Goal: Task Accomplishment & Management: Complete application form

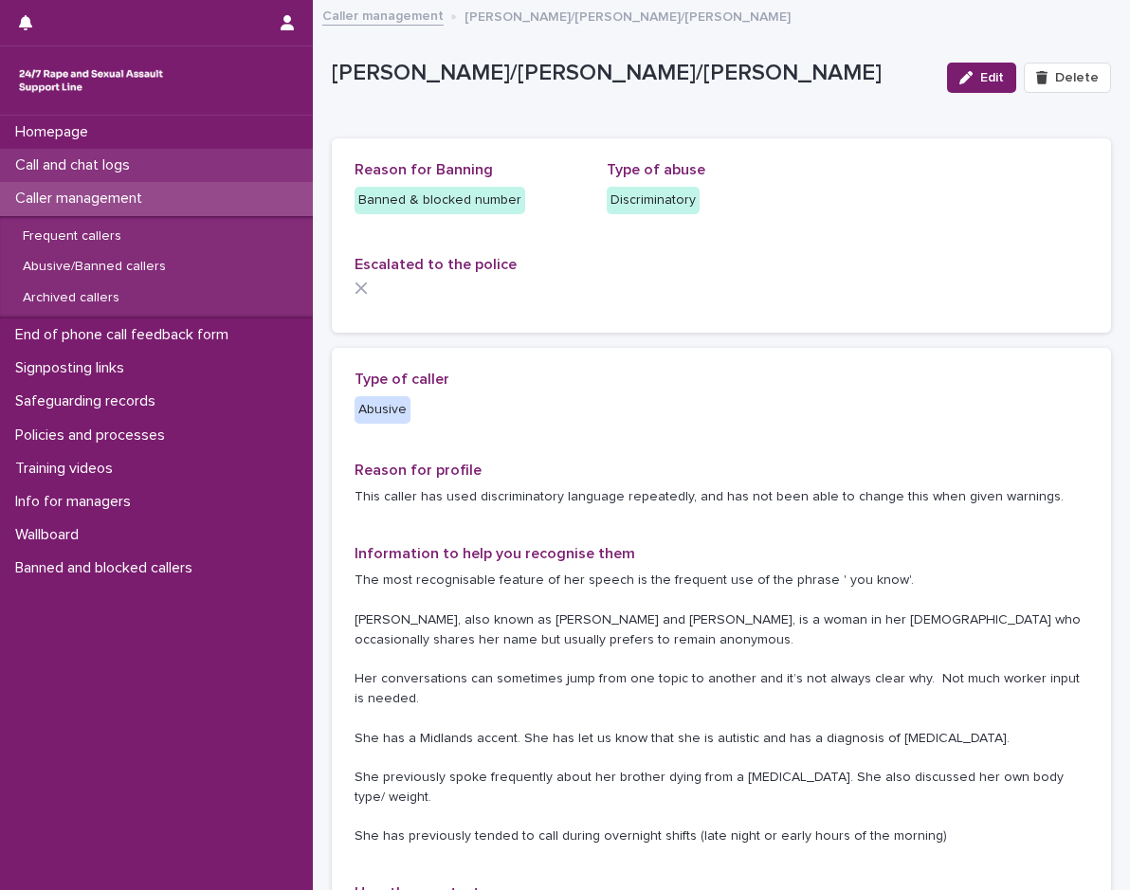
click at [92, 171] on p "Call and chat logs" at bounding box center [76, 165] width 137 height 18
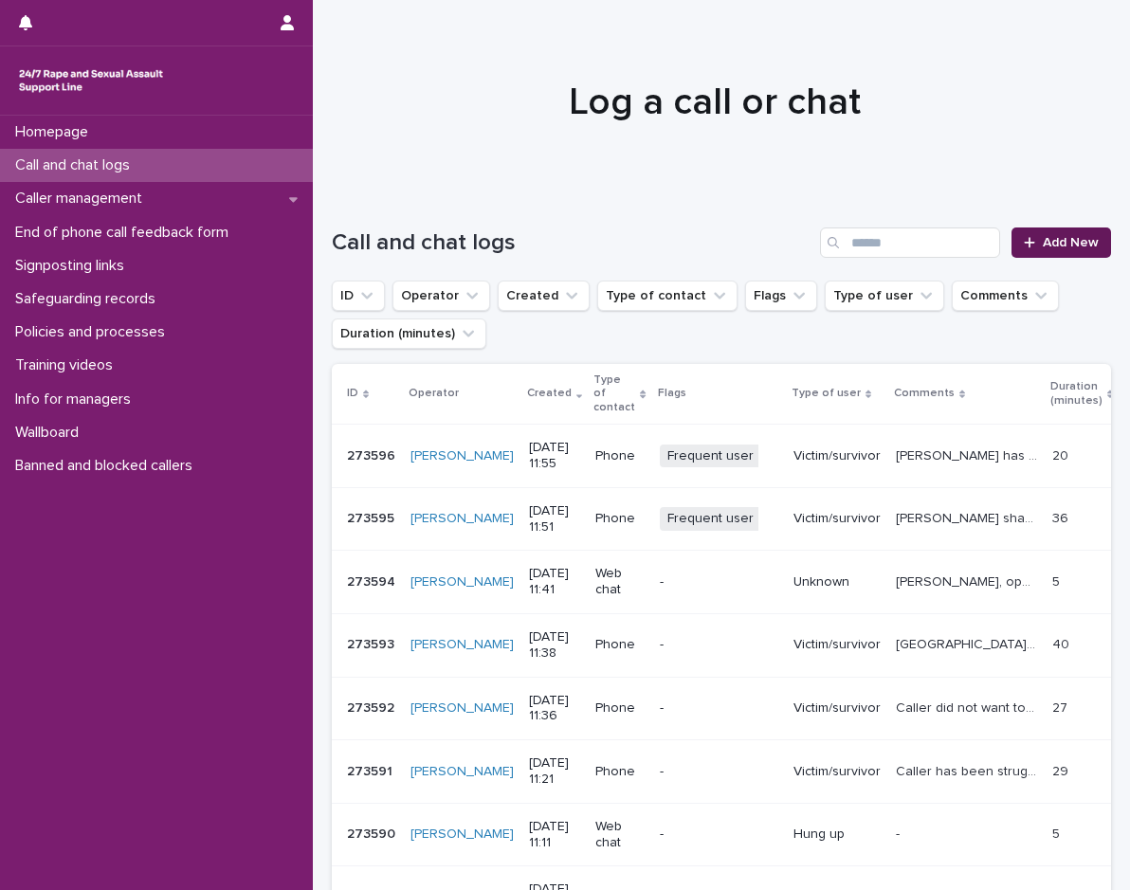
click at [1024, 247] on icon at bounding box center [1029, 242] width 11 height 13
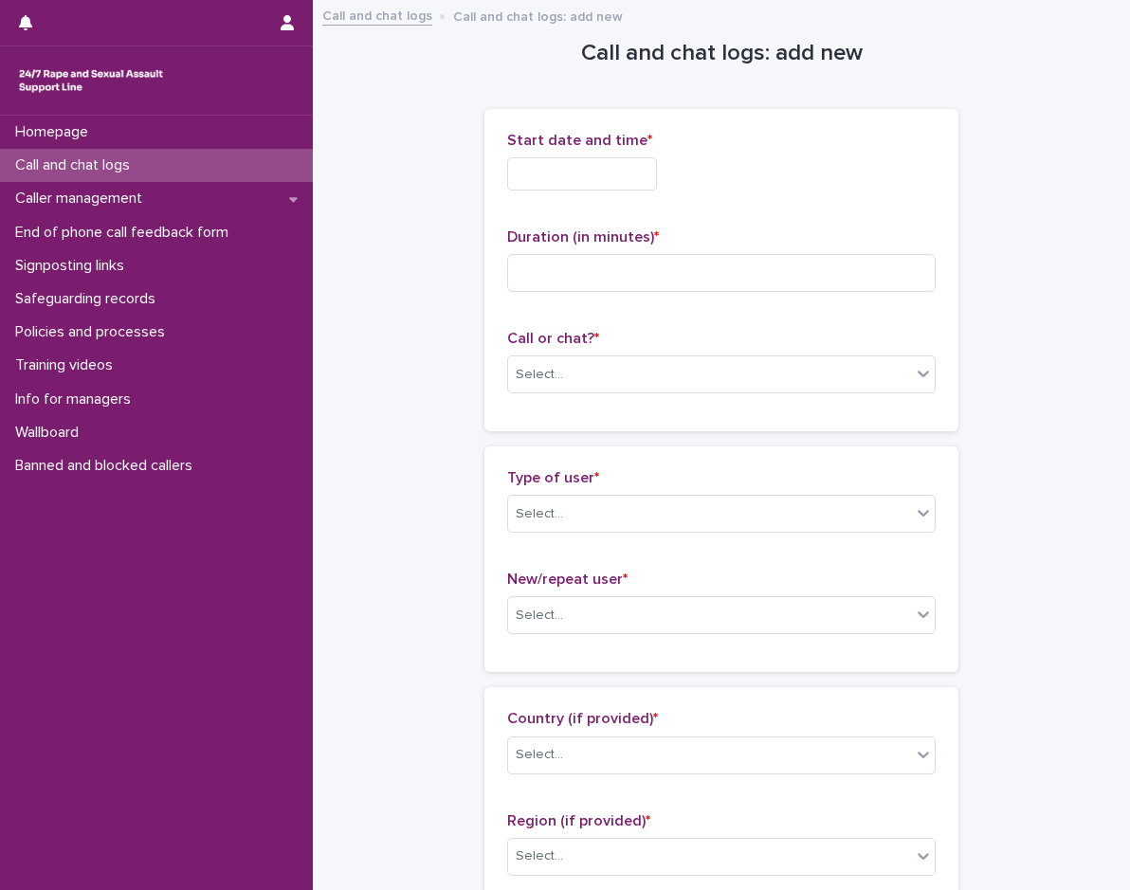
click at [586, 189] on input "text" at bounding box center [582, 173] width 150 height 33
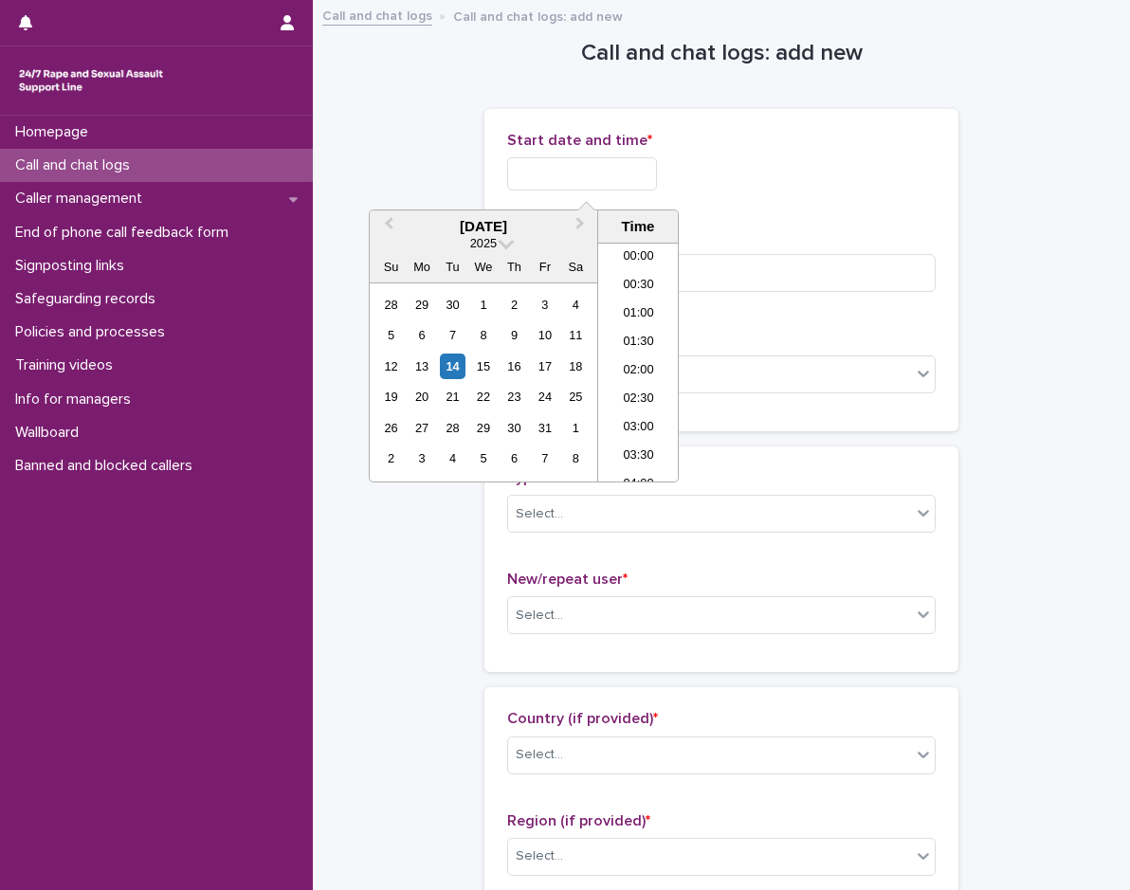
scroll to position [578, 0]
click at [646, 368] on li "12:00" at bounding box center [638, 362] width 81 height 28
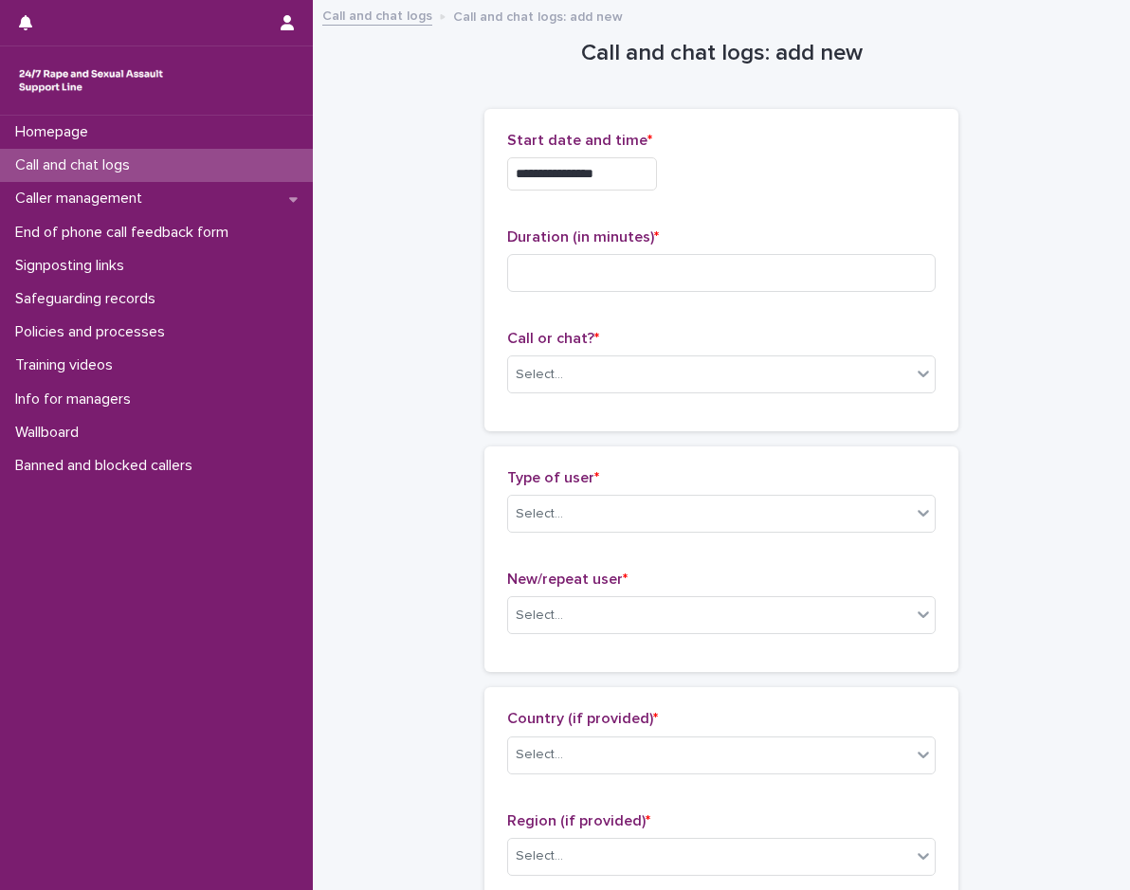
click at [641, 190] on input "**********" at bounding box center [582, 173] width 150 height 33
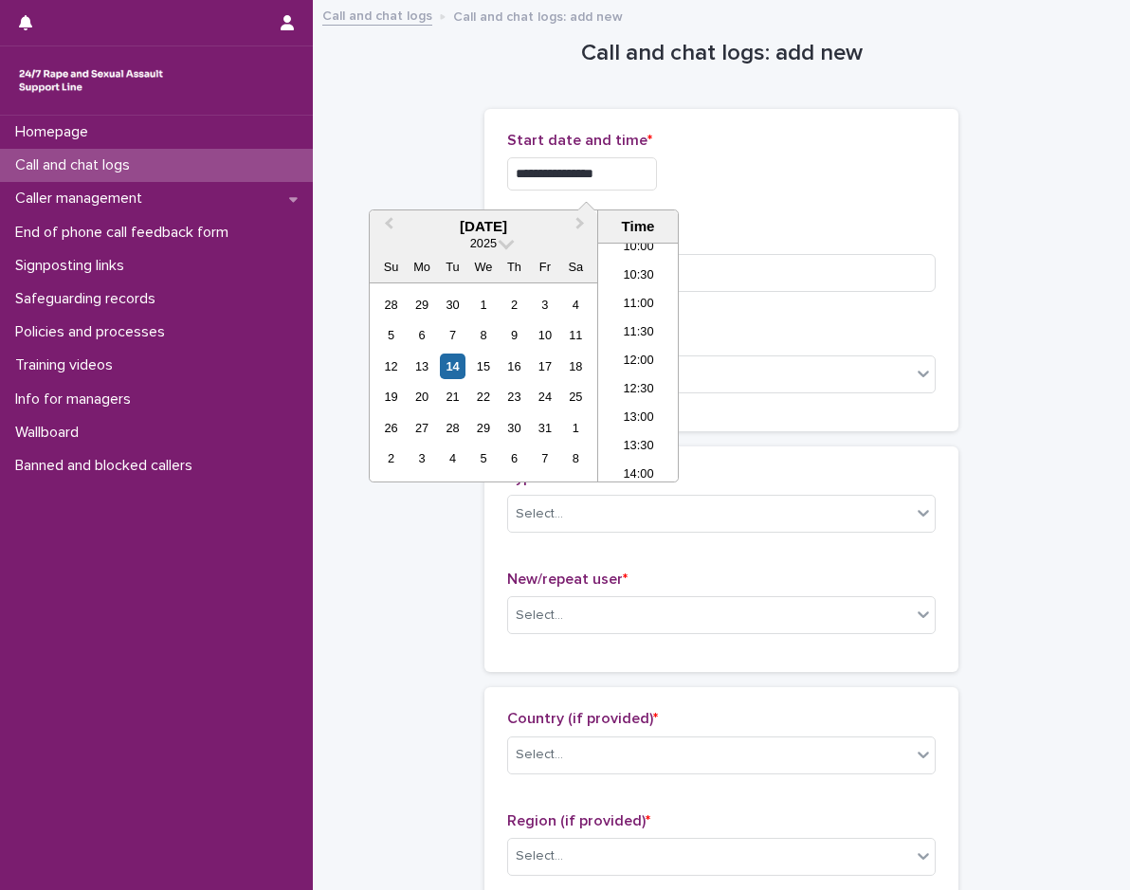
type input "**********"
click at [793, 270] on input at bounding box center [721, 273] width 429 height 38
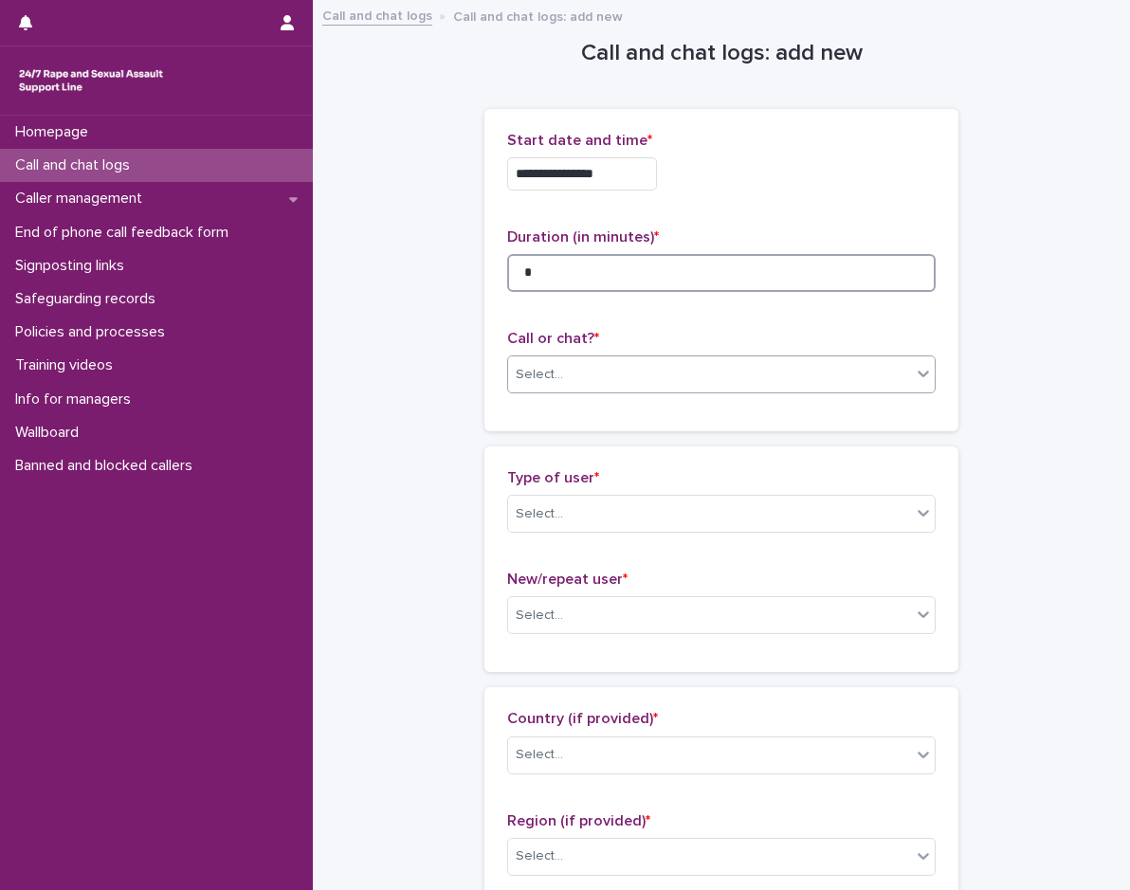
type input "*"
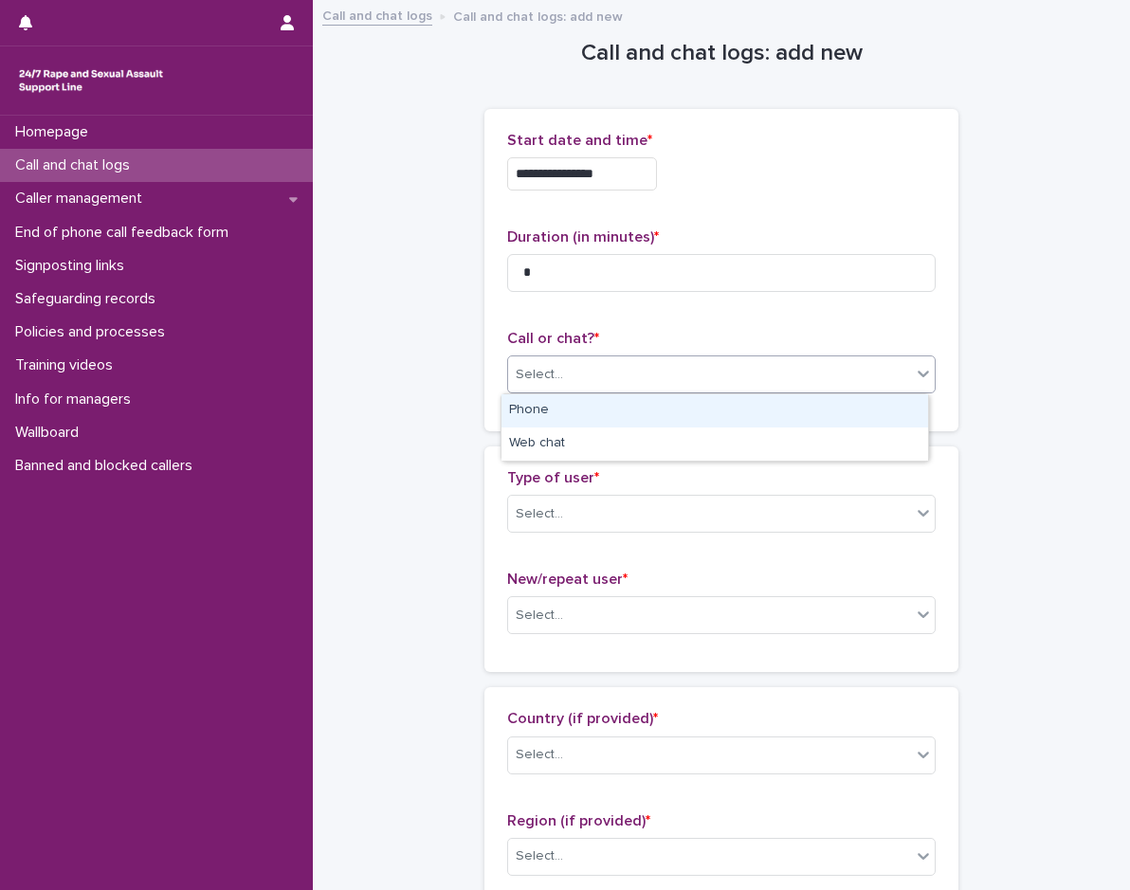
click at [590, 368] on div "Select..." at bounding box center [709, 374] width 403 height 31
click at [575, 406] on div "Phone" at bounding box center [715, 410] width 427 height 33
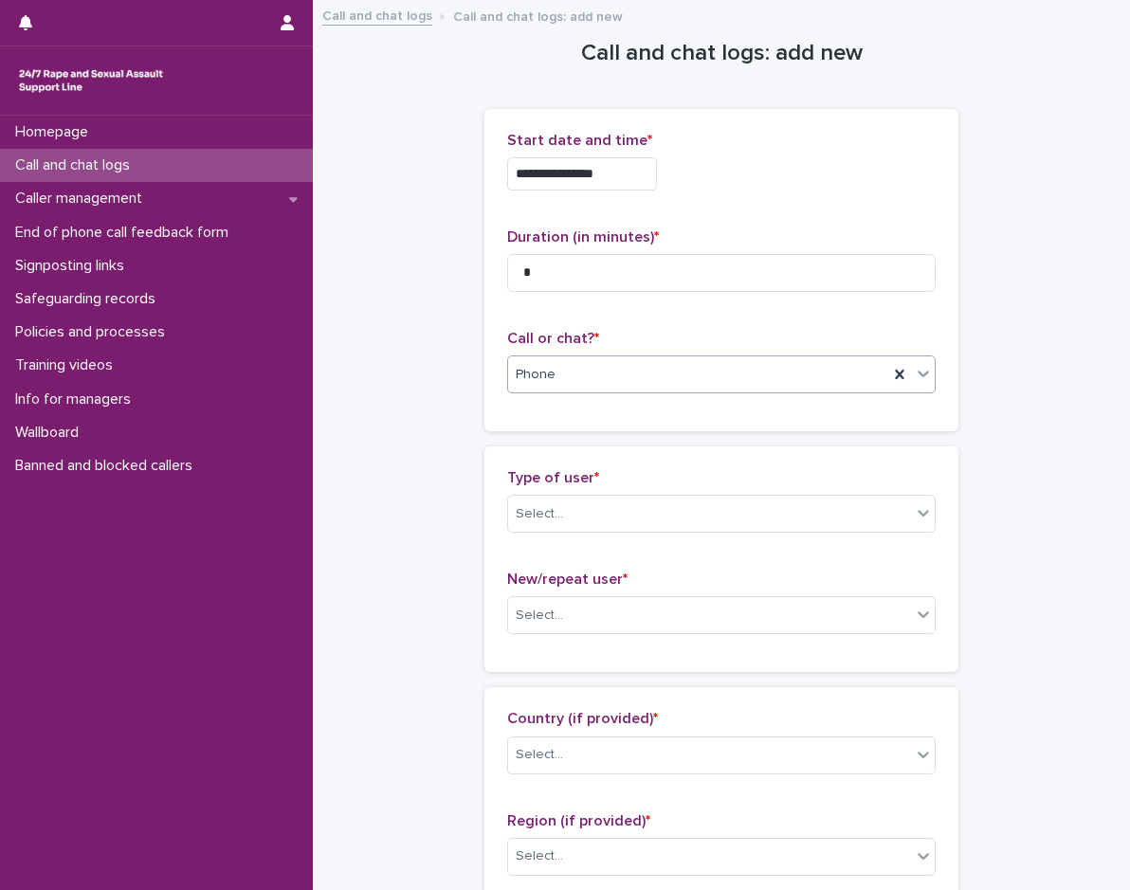
click at [571, 493] on div "Type of user * Select..." at bounding box center [721, 508] width 429 height 79
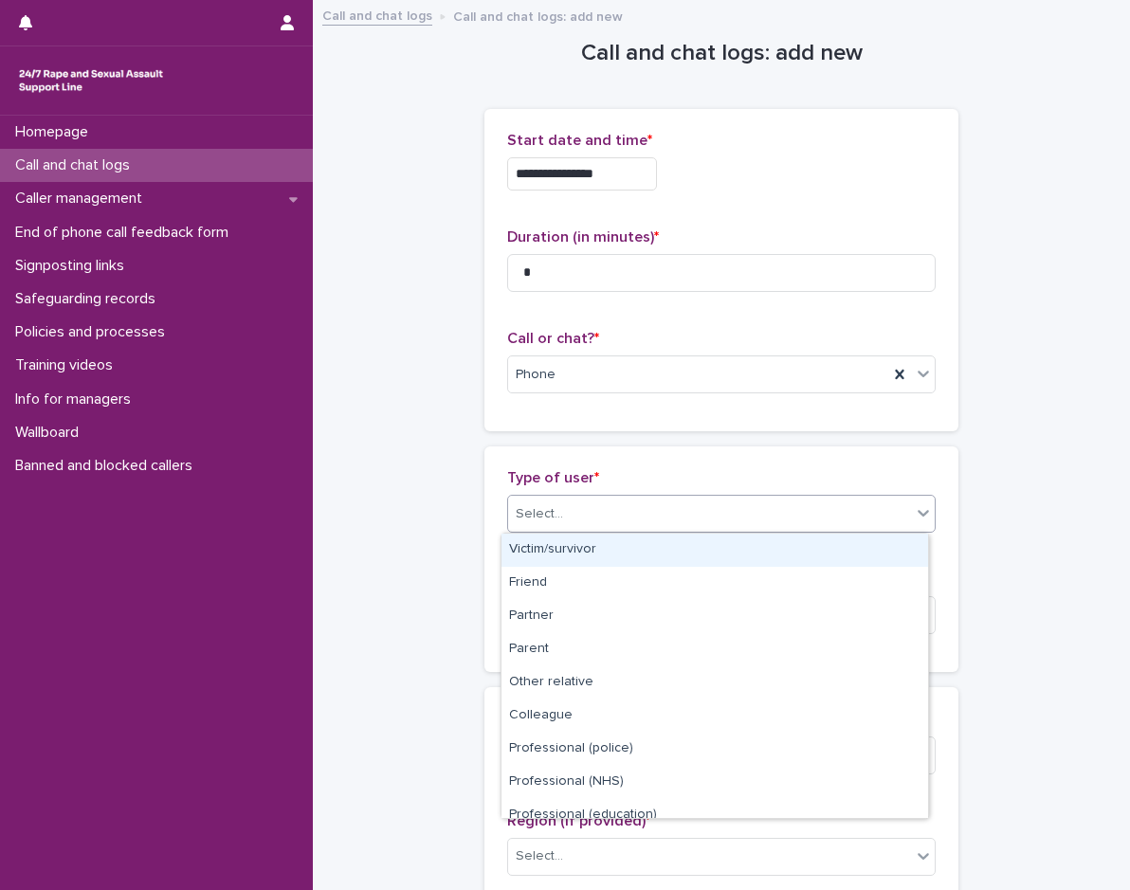
click at [571, 521] on div "Select..." at bounding box center [709, 514] width 403 height 31
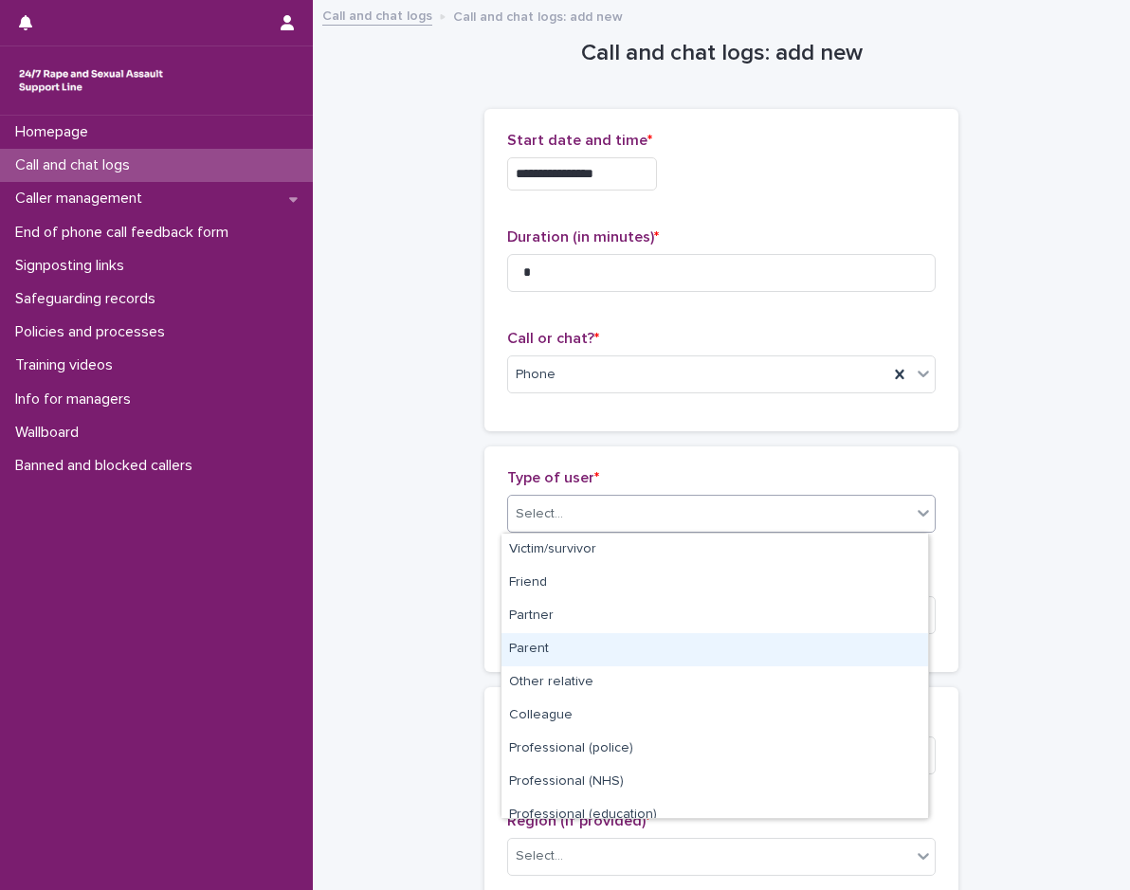
scroll to position [213, 0]
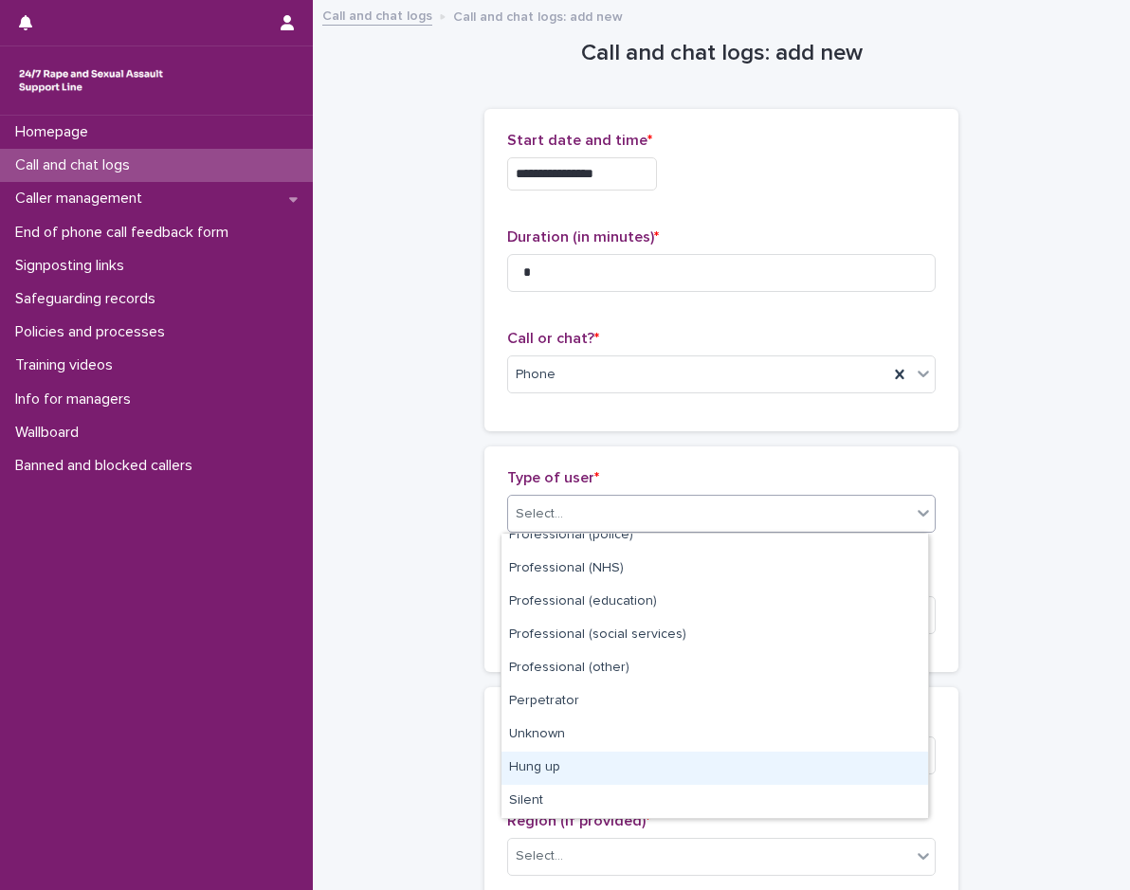
click at [579, 772] on div "Hung up" at bounding box center [715, 768] width 427 height 33
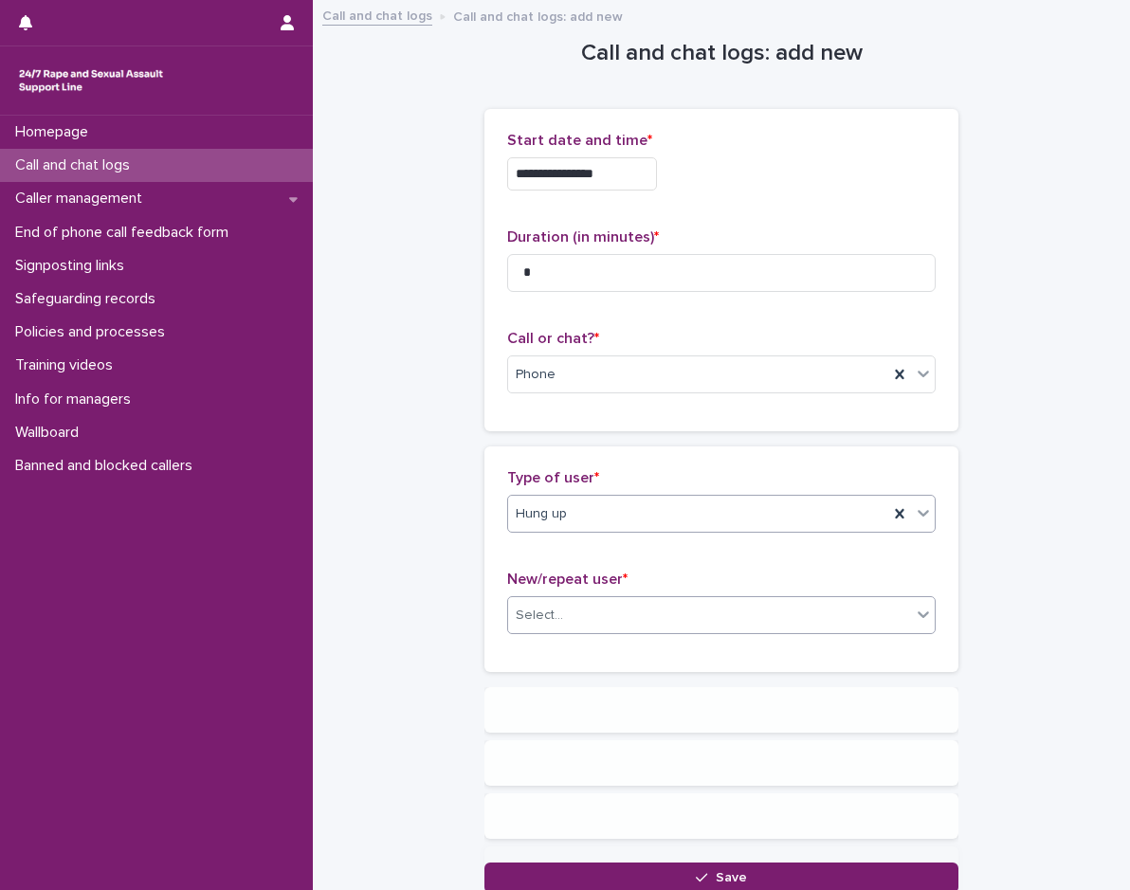
click at [584, 627] on div "Select..." at bounding box center [709, 615] width 403 height 31
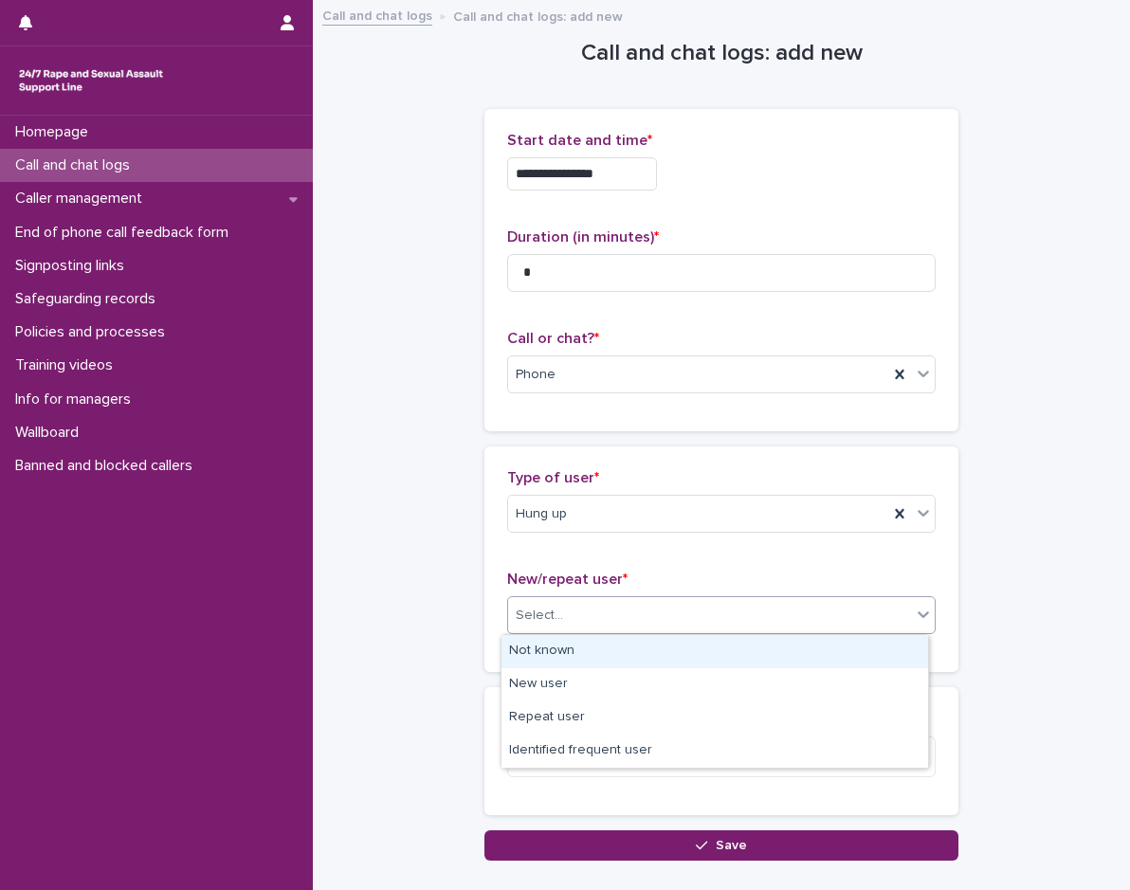
click at [575, 663] on div "Not known" at bounding box center [715, 651] width 427 height 33
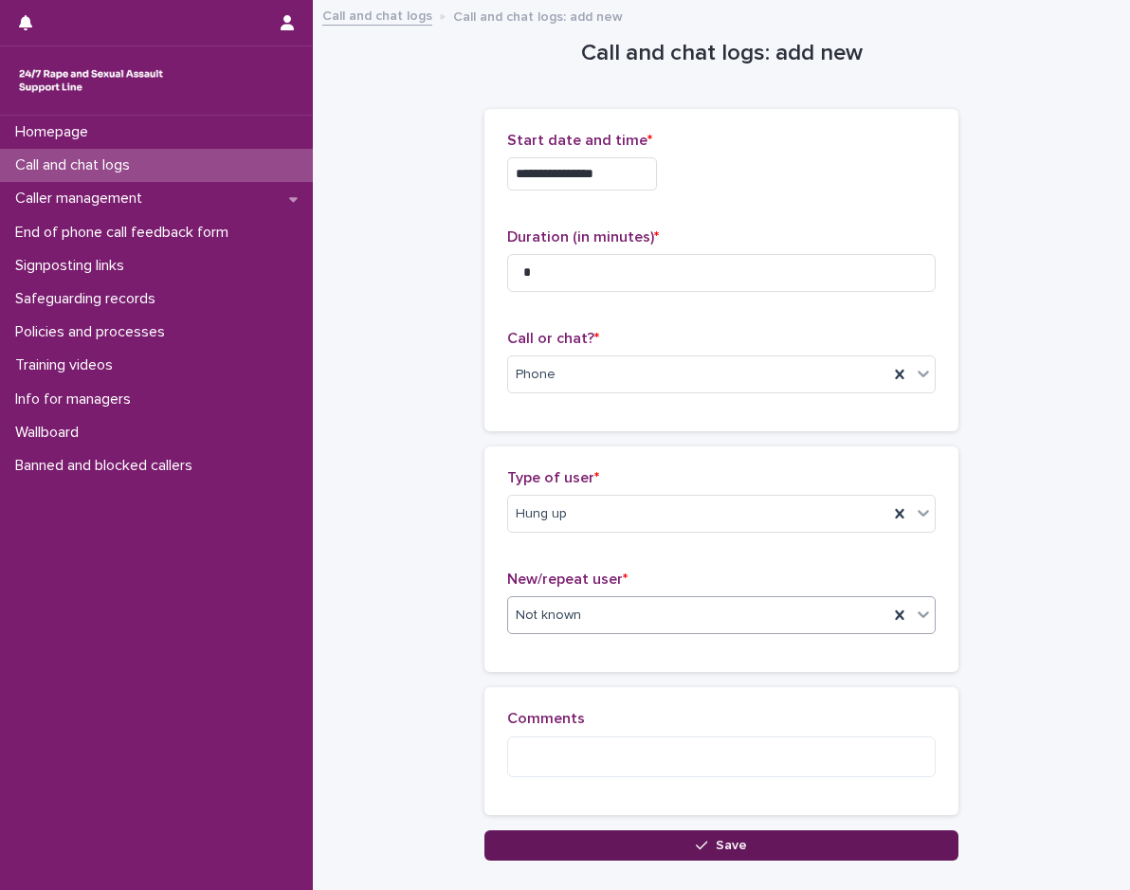
click at [608, 846] on button "Save" at bounding box center [721, 846] width 474 height 30
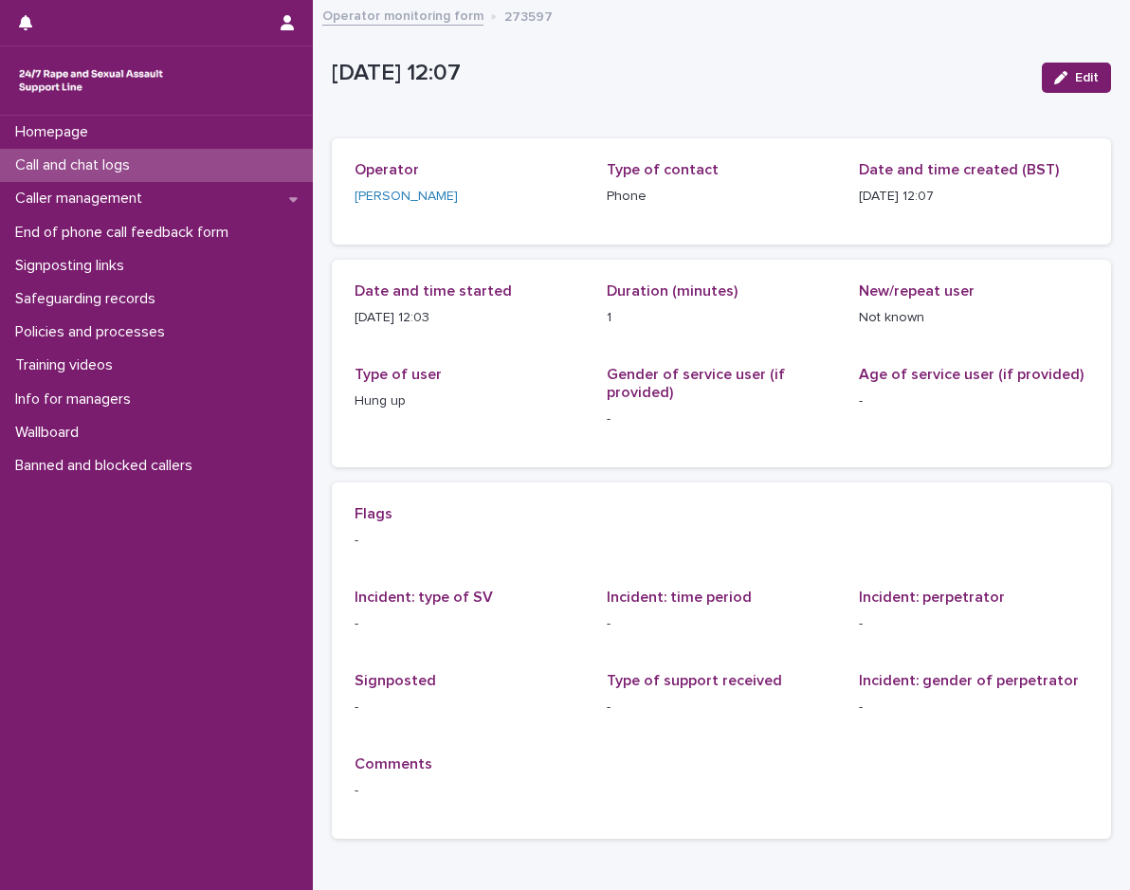
click at [99, 160] on p "Call and chat logs" at bounding box center [76, 165] width 137 height 18
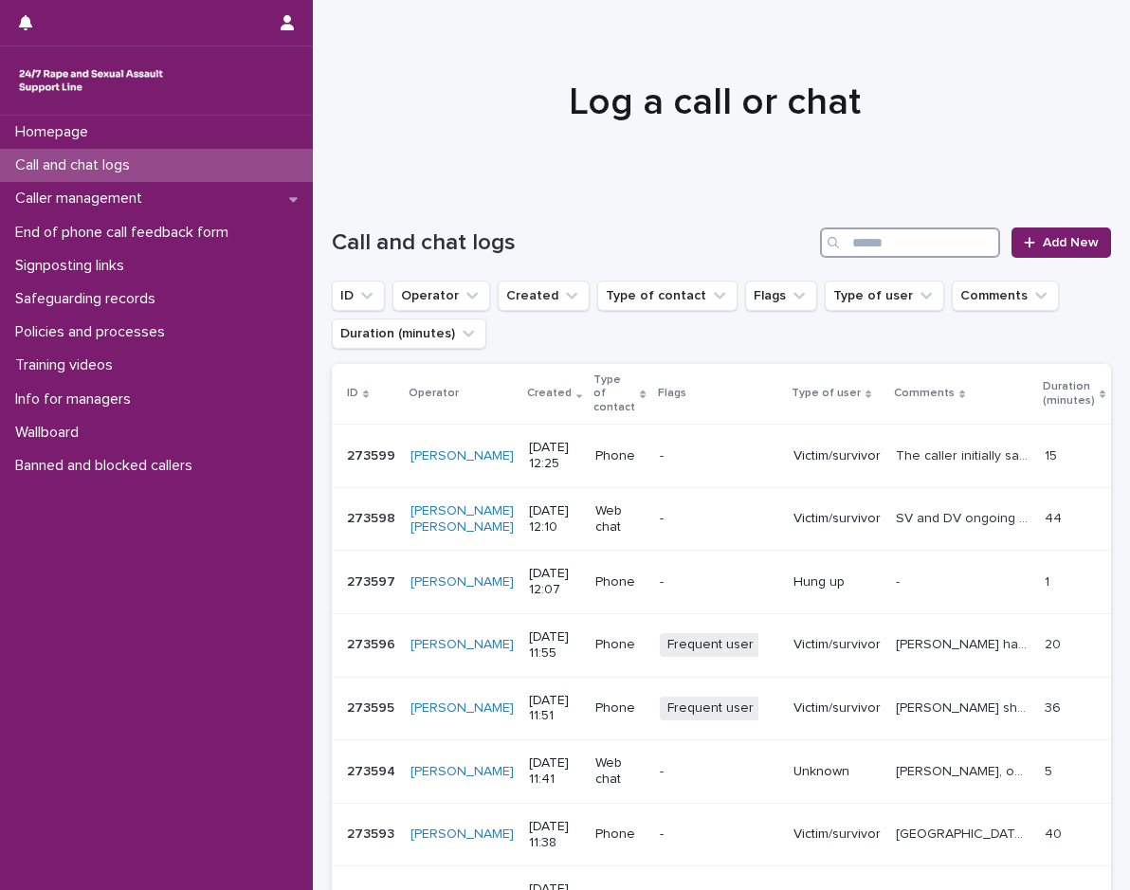
click at [905, 243] on input "Search" at bounding box center [910, 243] width 180 height 30
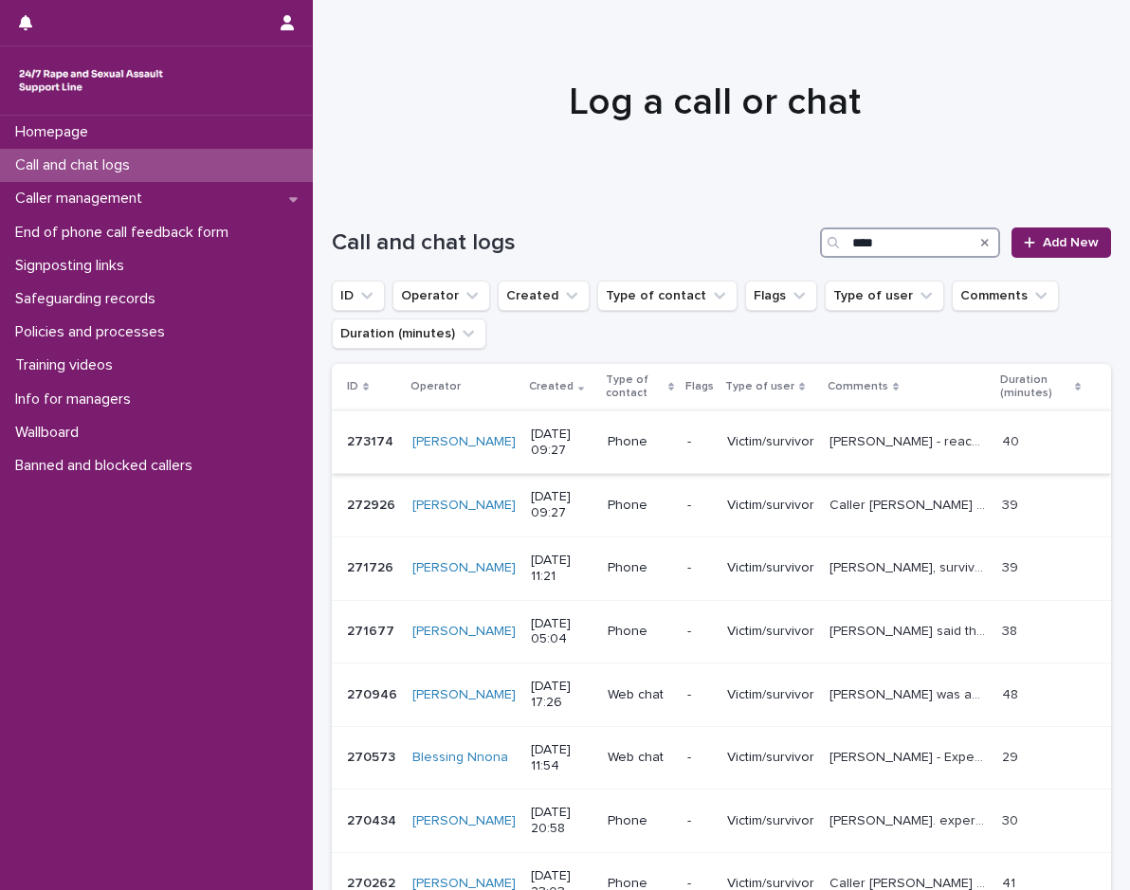
type input "****"
click at [905, 469] on td "[PERSON_NAME] - reached out to talk about her experience with SV. We explored w…" at bounding box center [908, 443] width 173 height 64
click at [822, 532] on td "Caller [PERSON_NAME] is upset about receiving a community protection notice fro…" at bounding box center [908, 506] width 173 height 64
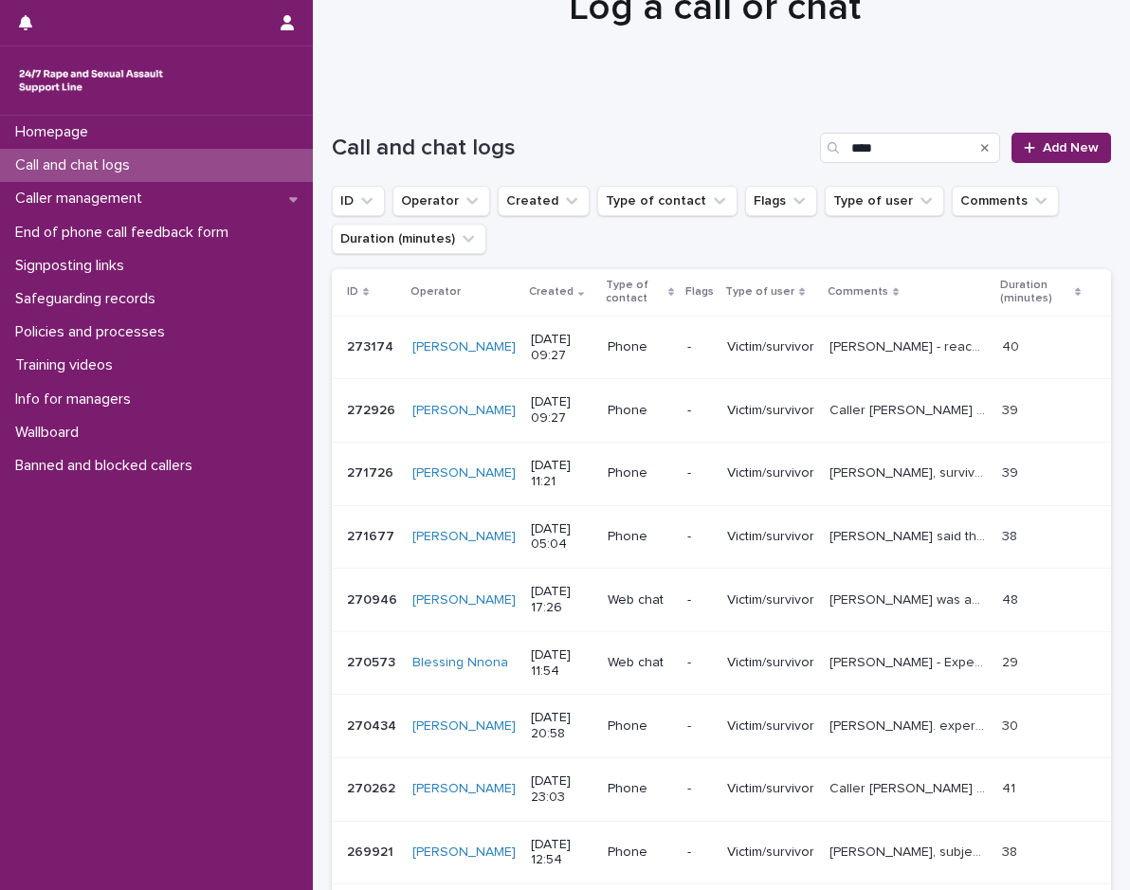
click at [830, 609] on div "[PERSON_NAME] was assaulted by someone at work and this created a distressing a…" at bounding box center [908, 600] width 157 height 31
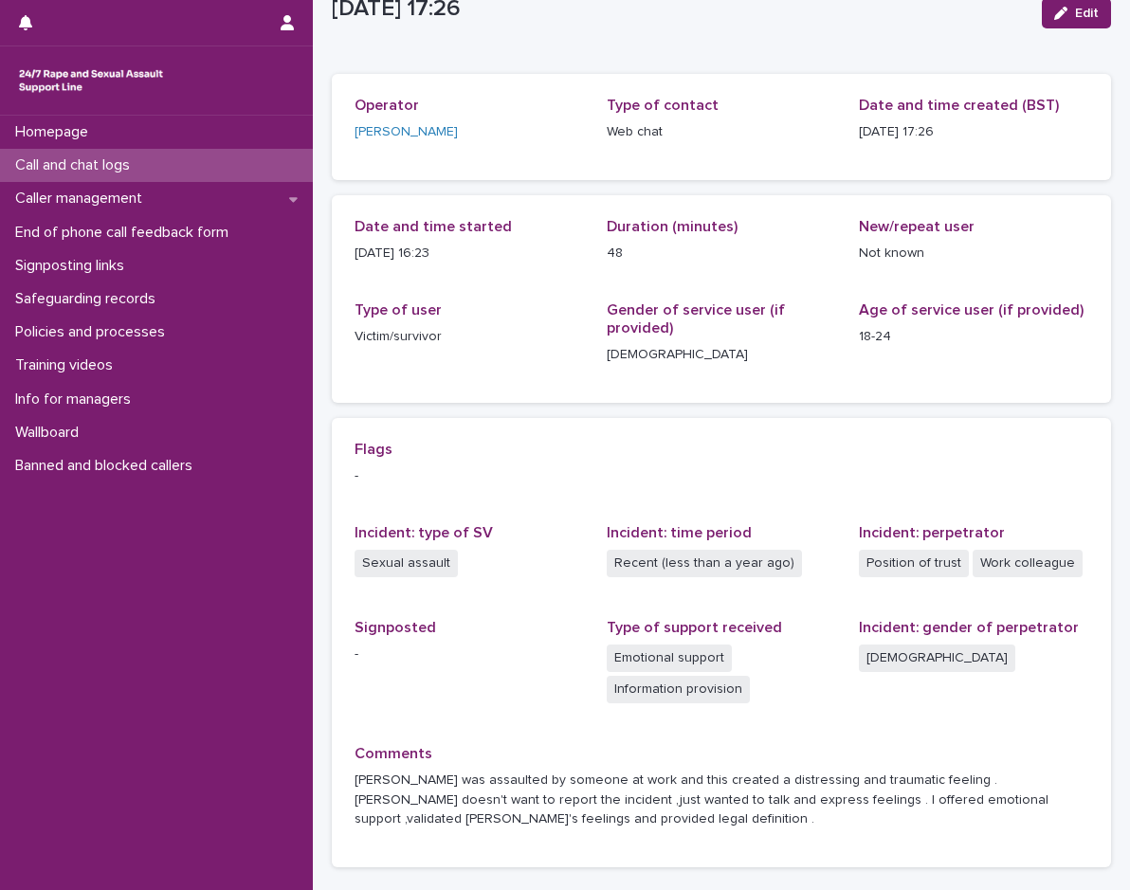
scroll to position [95, 0]
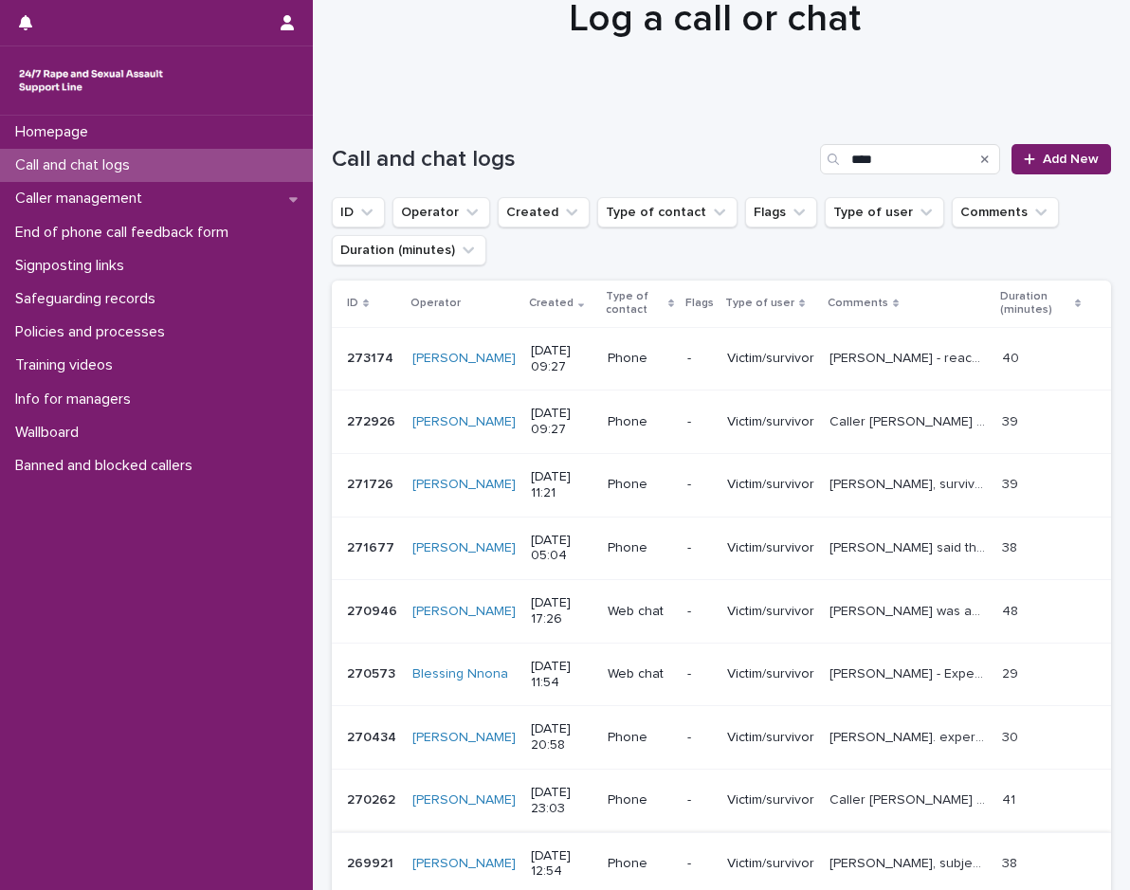
scroll to position [190, 0]
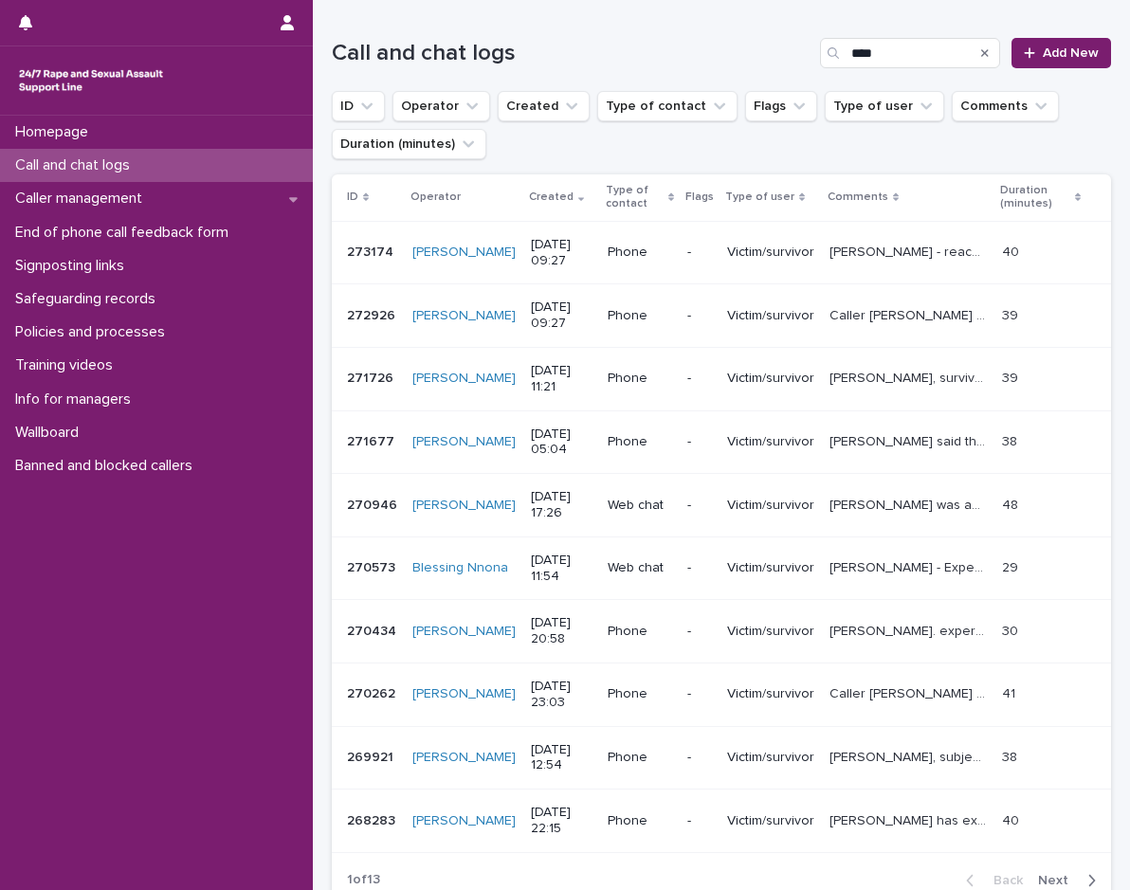
click at [917, 591] on td "[PERSON_NAME] - Experienced SV, explored feelings, provided emotional support, …" at bounding box center [908, 569] width 173 height 64
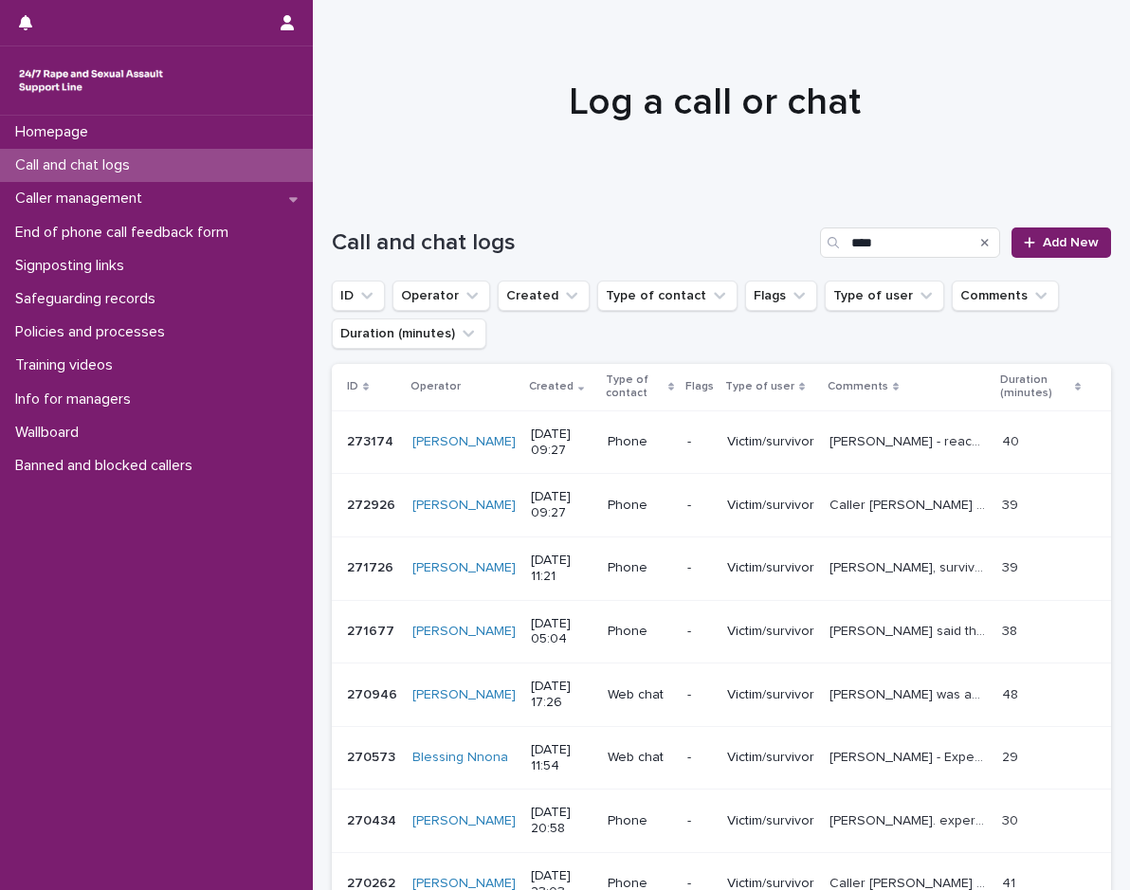
click at [911, 819] on p "[PERSON_NAME]. experienced sexual violence by her brother and by her mother. Sh…" at bounding box center [910, 820] width 161 height 20
click at [1050, 246] on span "Add New" at bounding box center [1071, 242] width 56 height 13
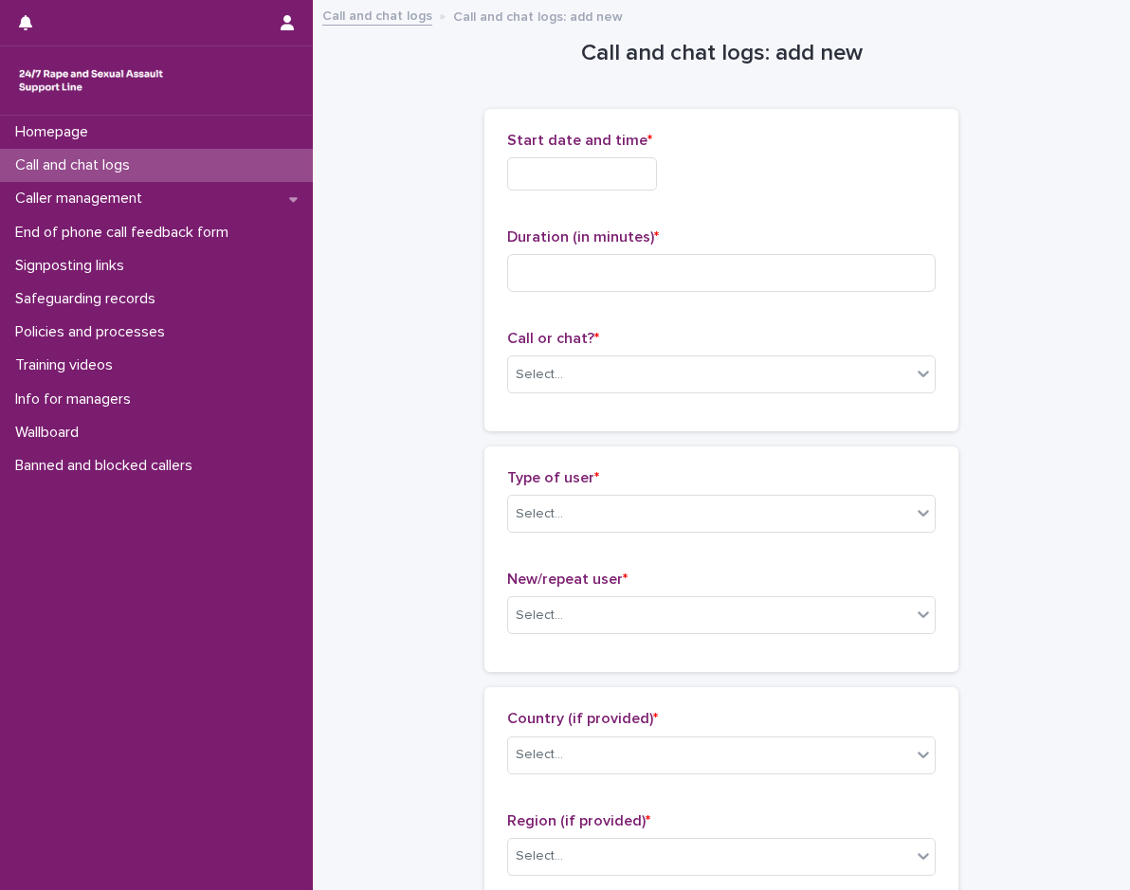
click at [607, 160] on input "text" at bounding box center [582, 173] width 150 height 33
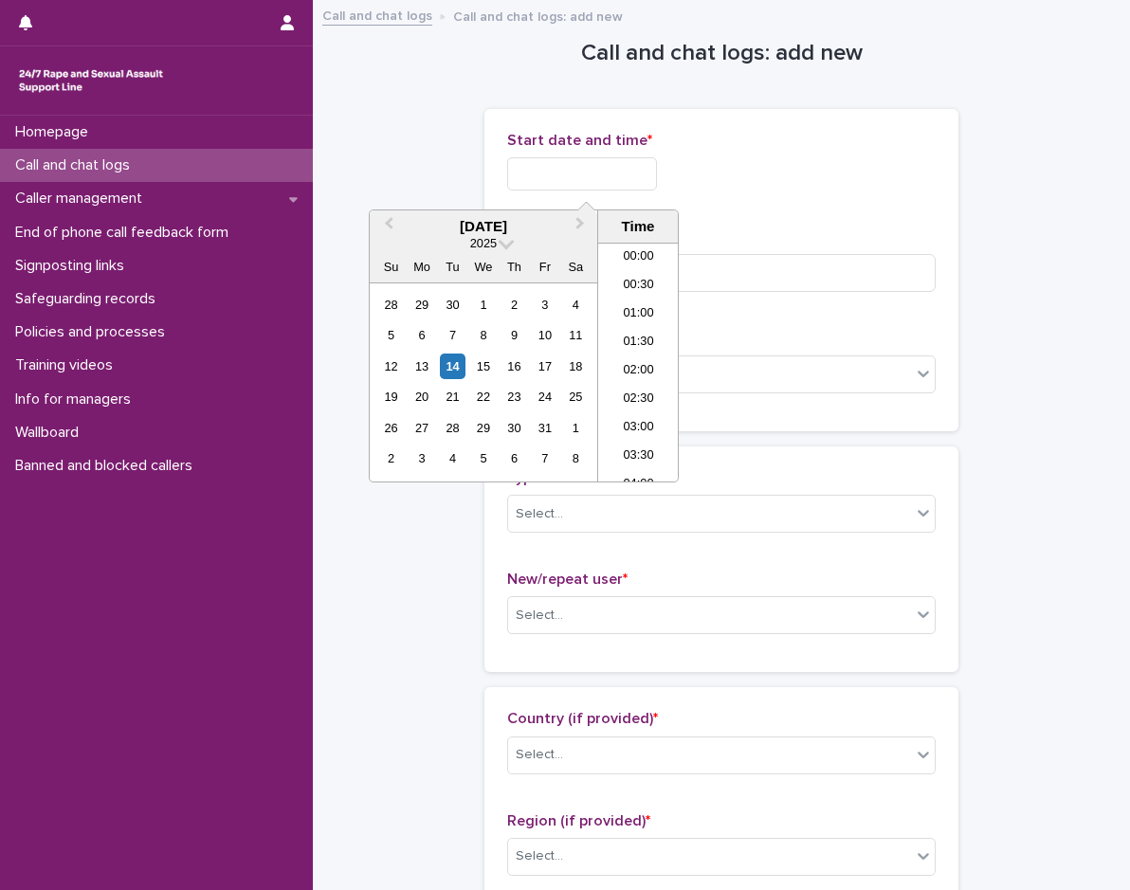
scroll to position [607, 0]
drag, startPoint x: 652, startPoint y: 329, endPoint x: 632, endPoint y: 185, distance: 145.5
click at [652, 328] on li "12:00" at bounding box center [638, 334] width 81 height 28
click at [631, 178] on input "**********" at bounding box center [582, 173] width 150 height 33
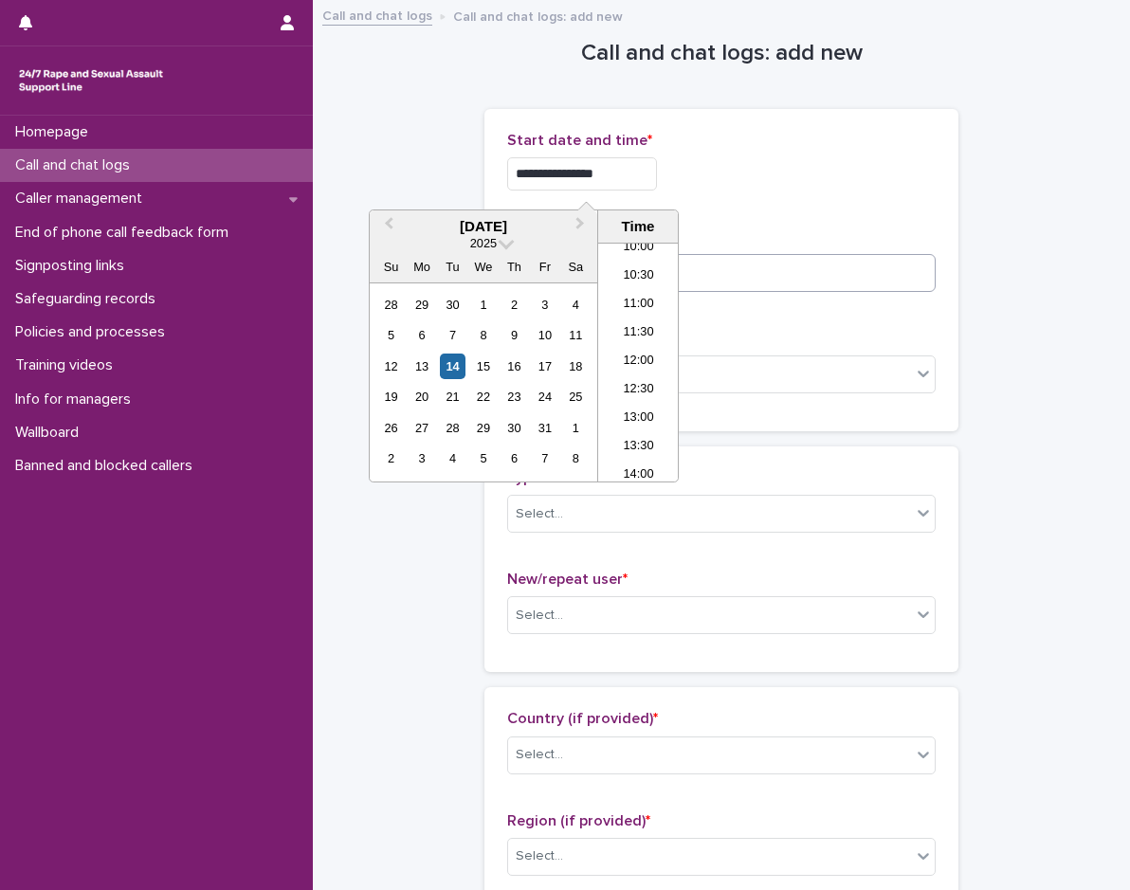
type input "**********"
click at [831, 275] on input at bounding box center [721, 273] width 429 height 38
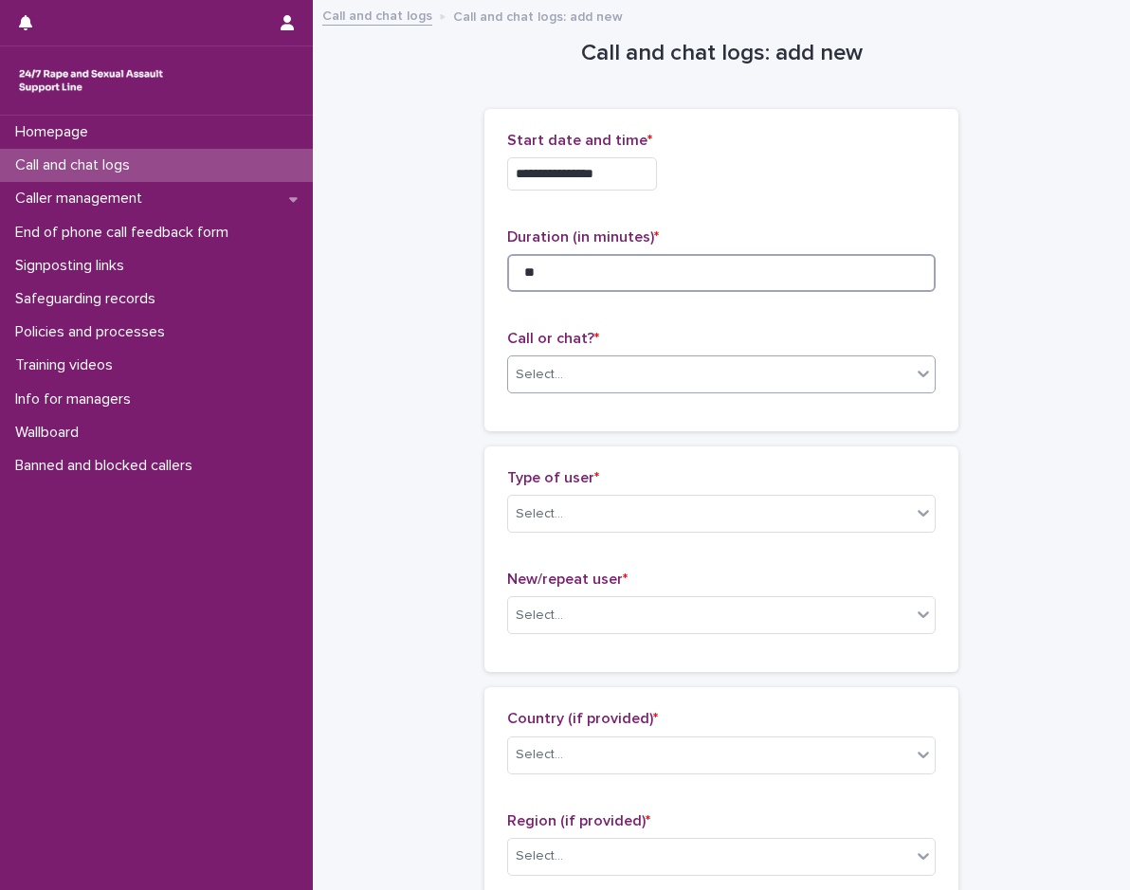
type input "**"
click at [723, 373] on div "Select..." at bounding box center [709, 374] width 403 height 31
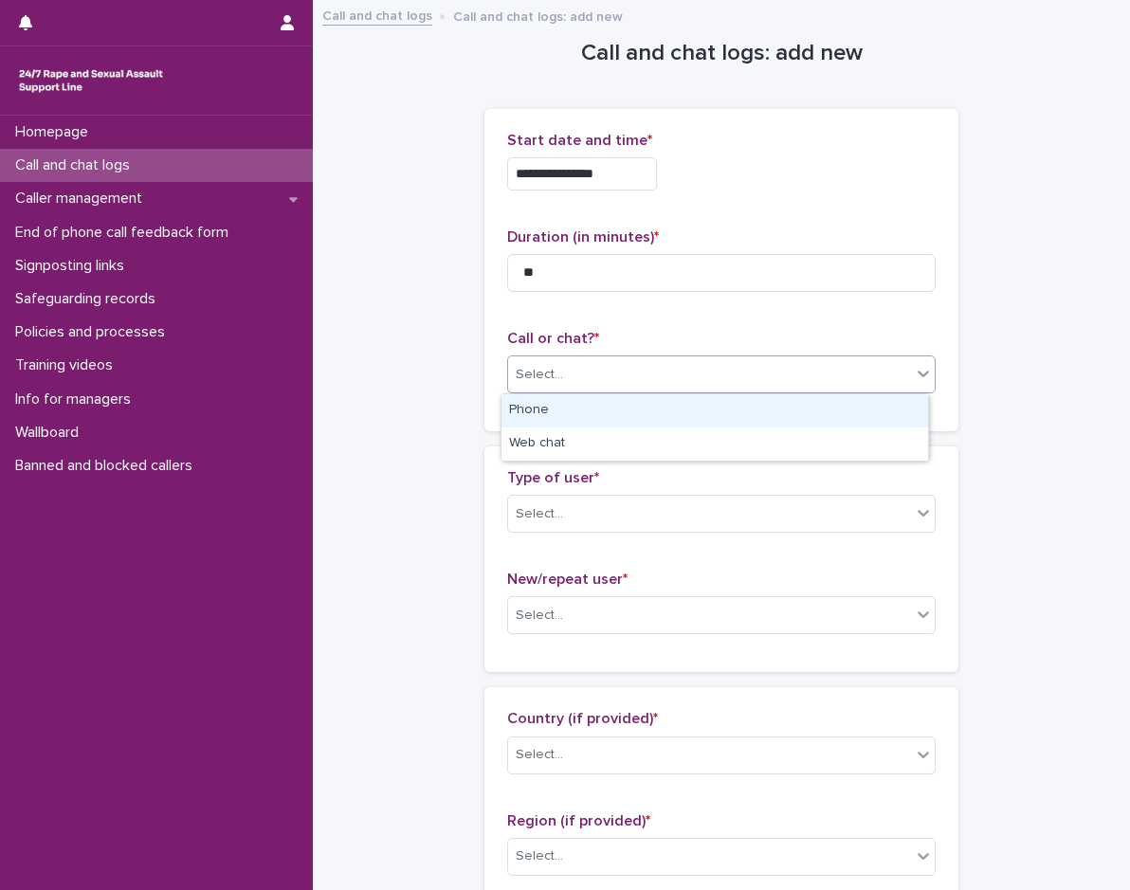
click at [568, 417] on div "Phone" at bounding box center [715, 410] width 427 height 33
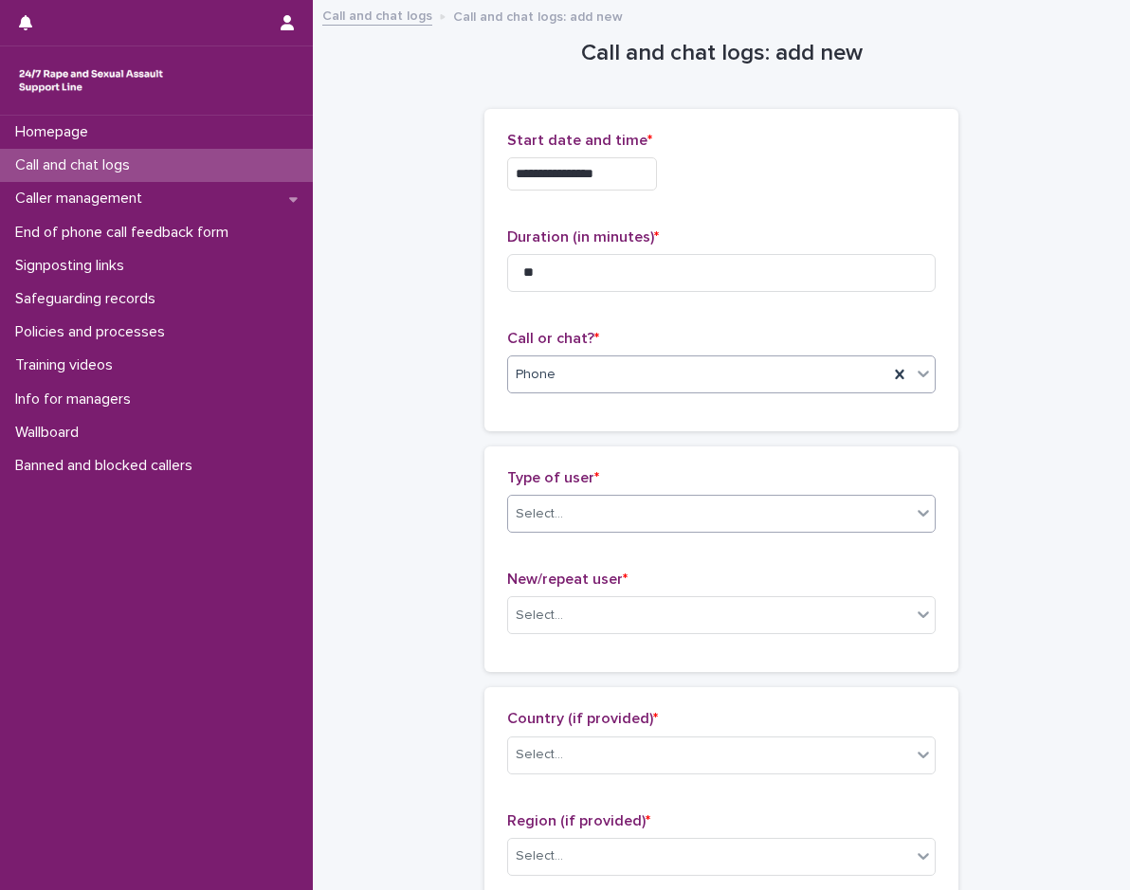
click at [538, 526] on div "Select..." at bounding box center [709, 514] width 403 height 31
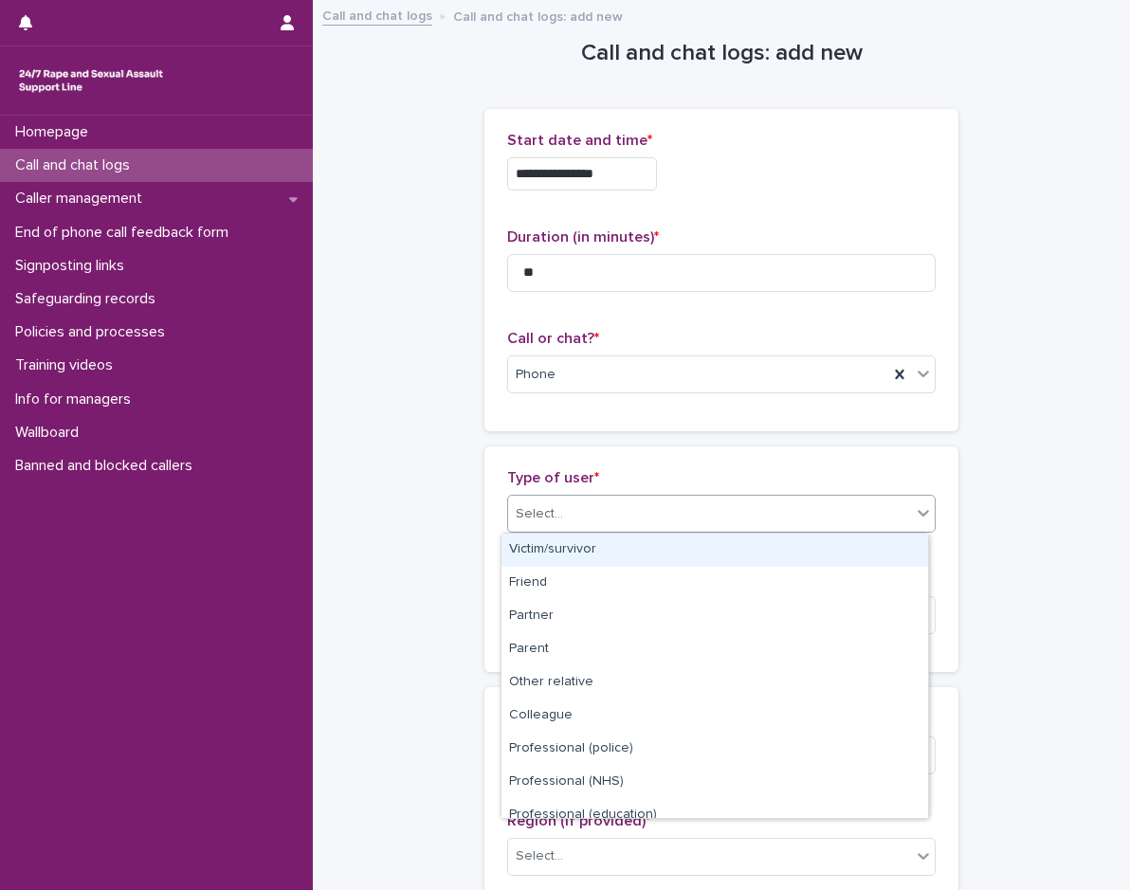
click at [539, 558] on div "Victim/survivor" at bounding box center [715, 550] width 427 height 33
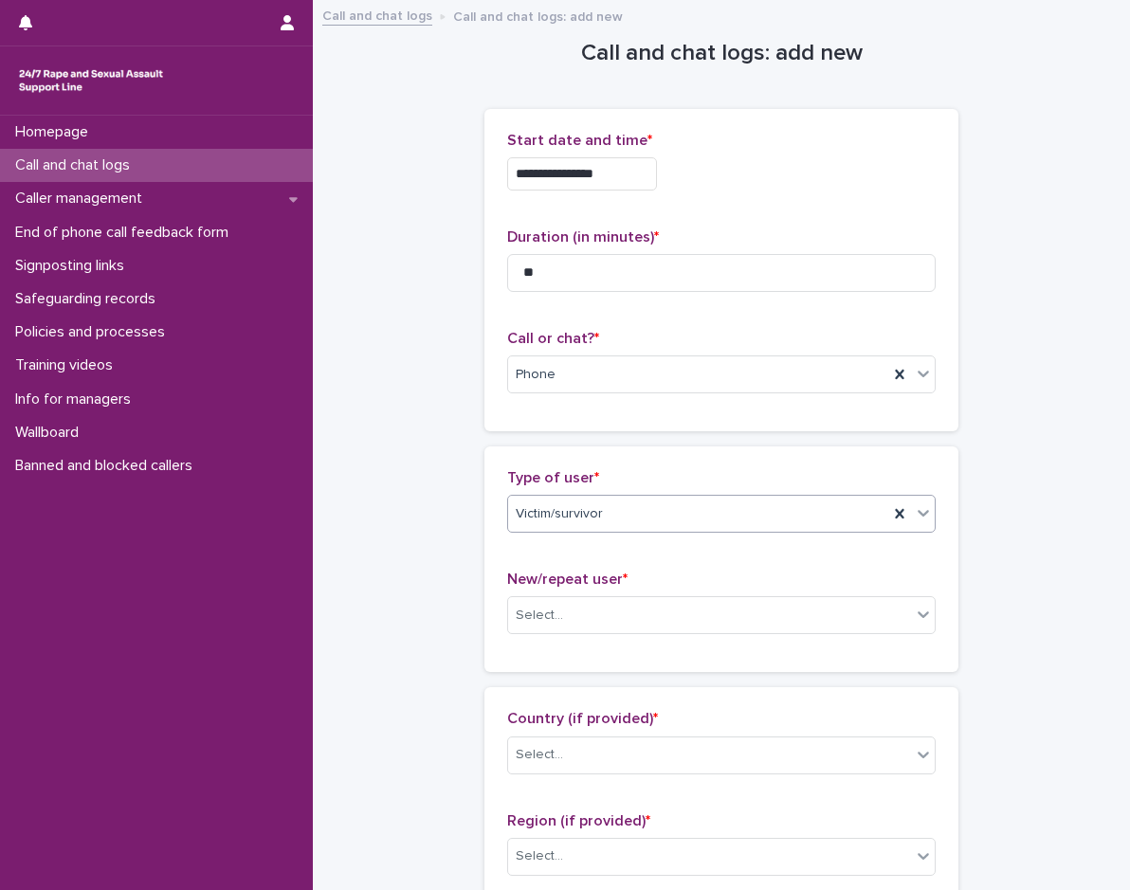
scroll to position [95, 0]
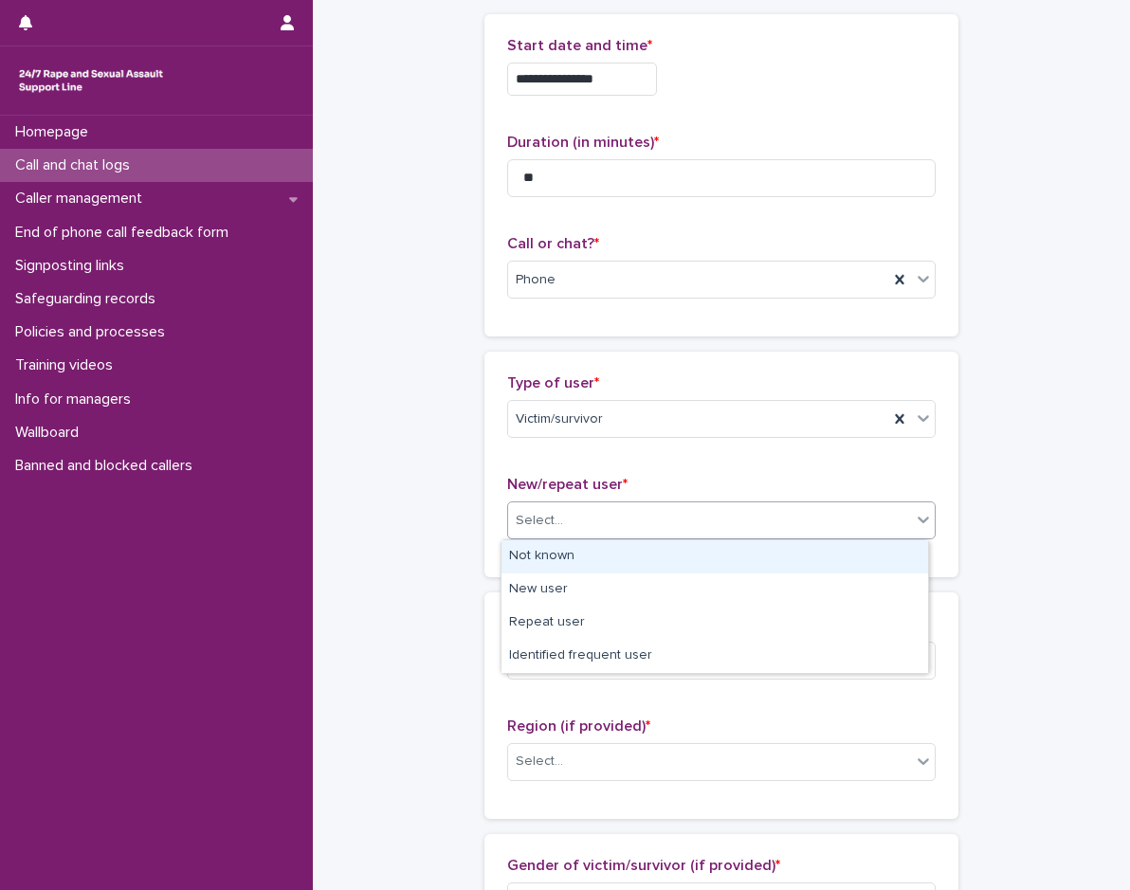
click at [560, 517] on div "Select..." at bounding box center [709, 520] width 403 height 31
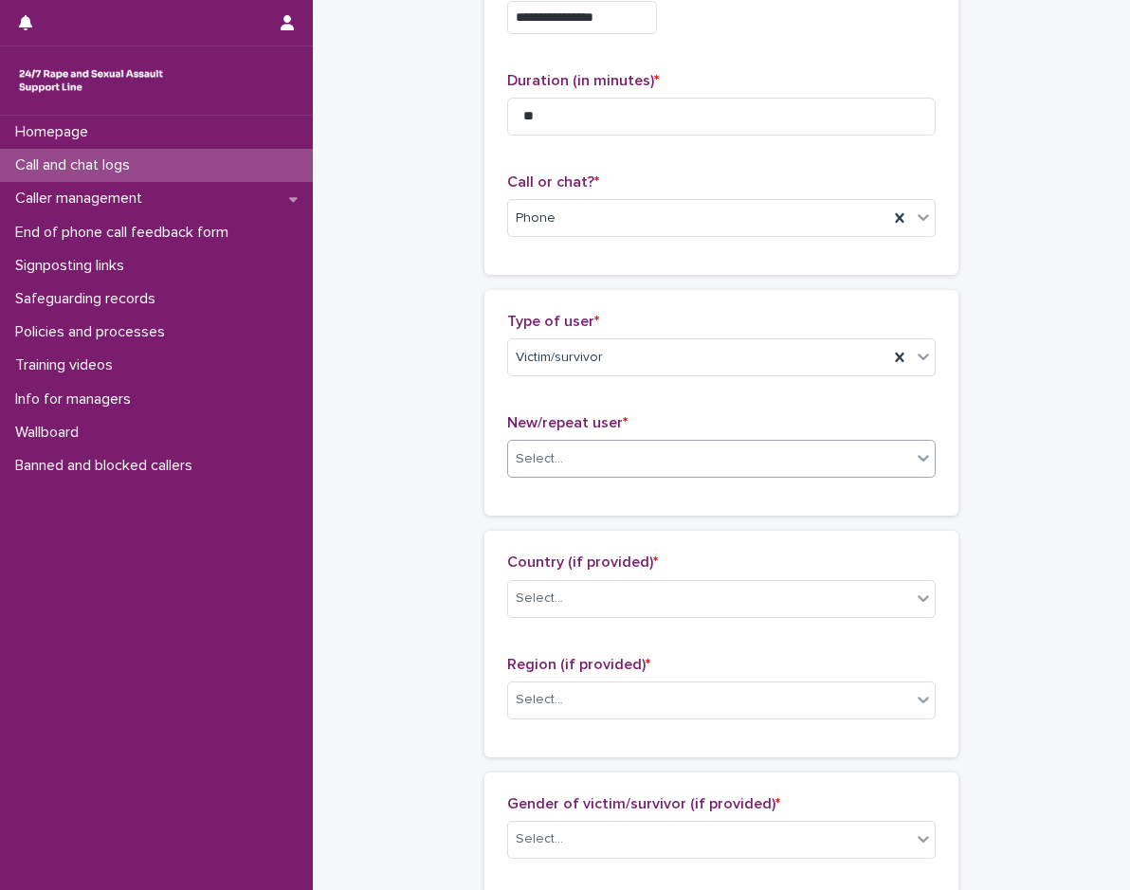
scroll to position [190, 0]
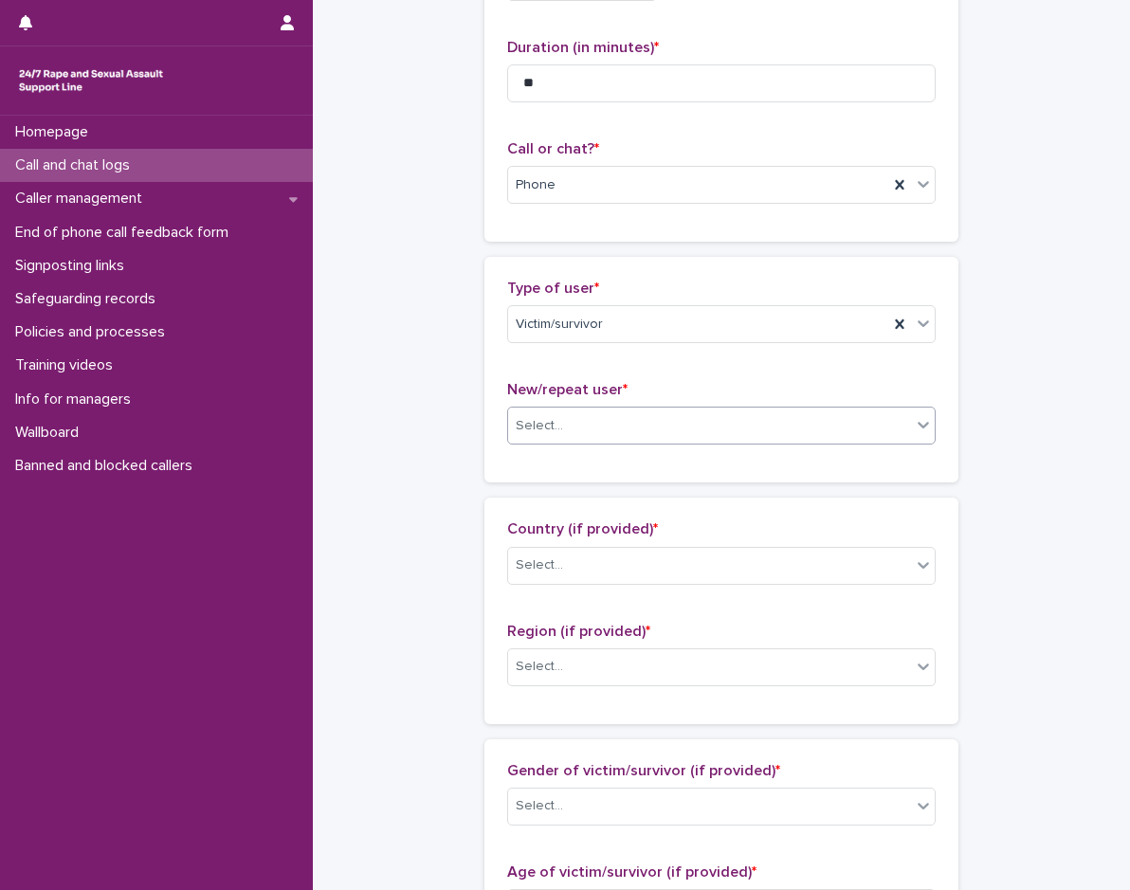
click at [559, 419] on div "Select..." at bounding box center [709, 426] width 403 height 31
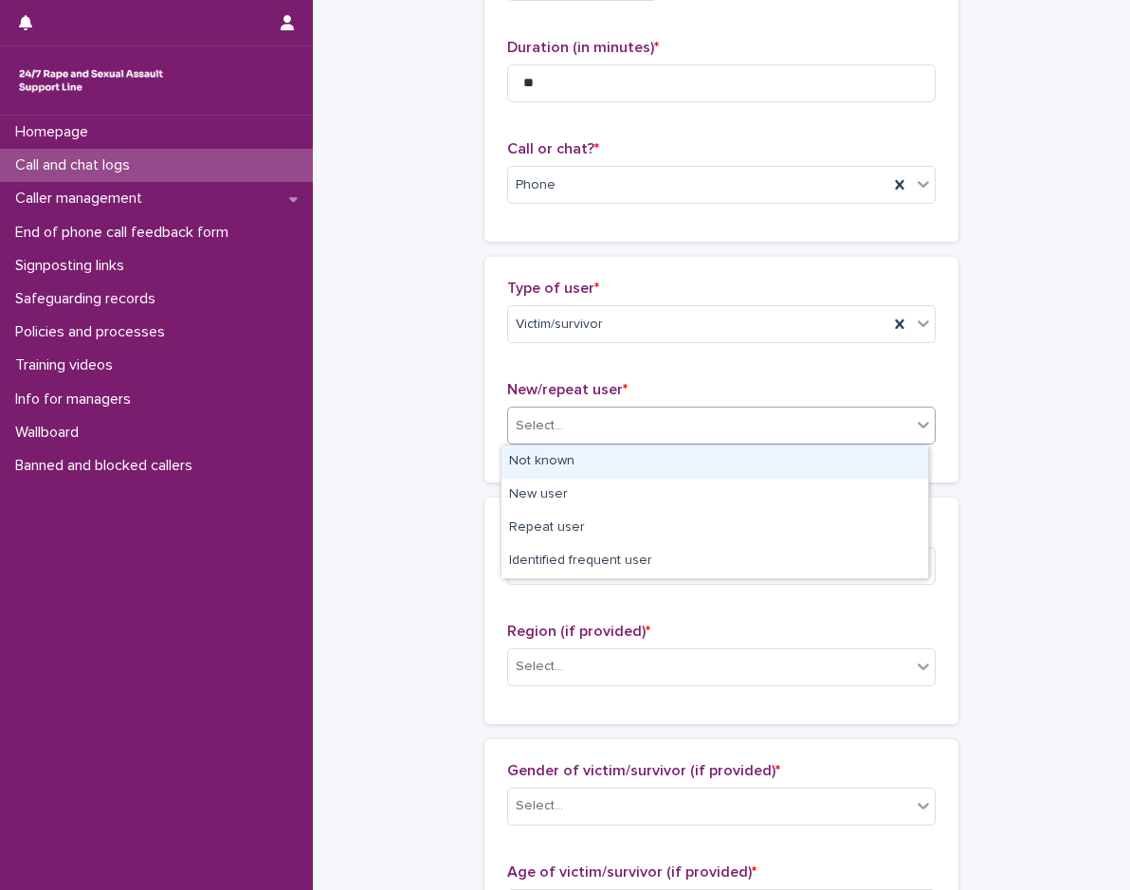
click at [550, 471] on div "Not known" at bounding box center [715, 462] width 427 height 33
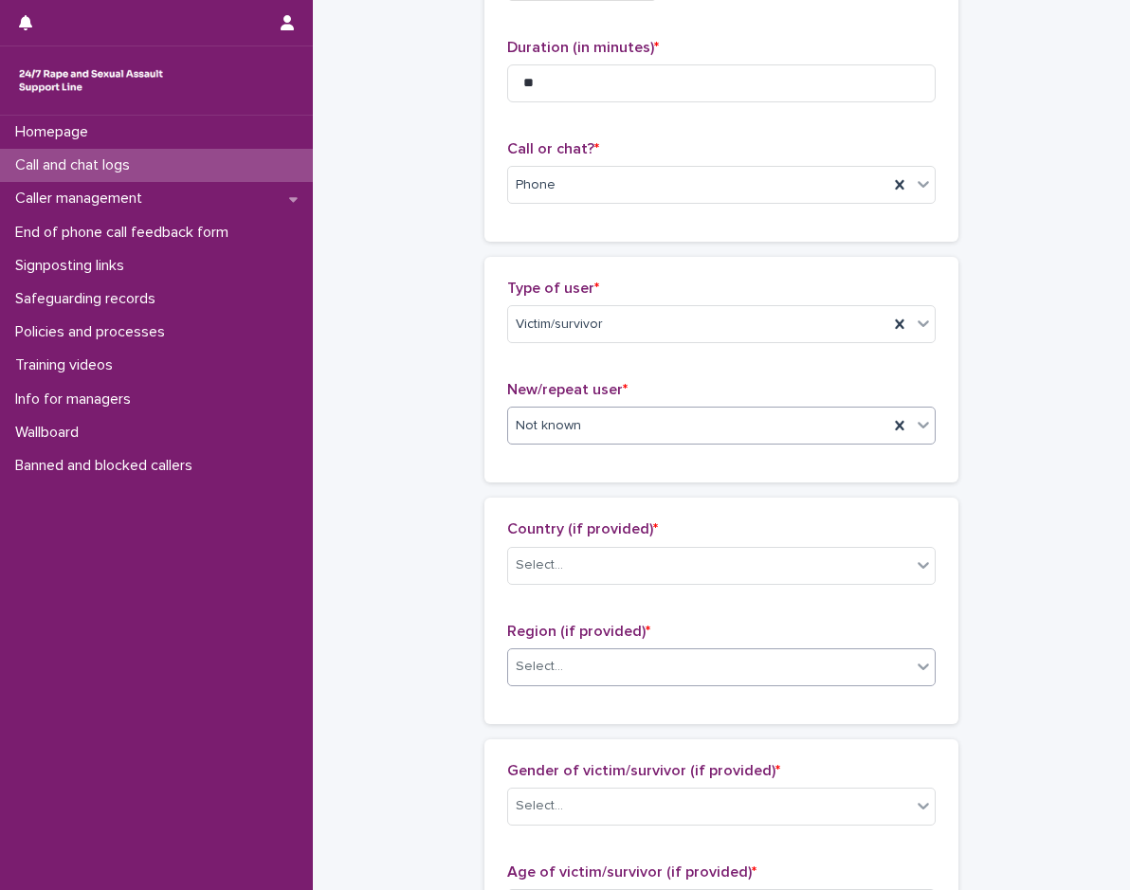
scroll to position [379, 0]
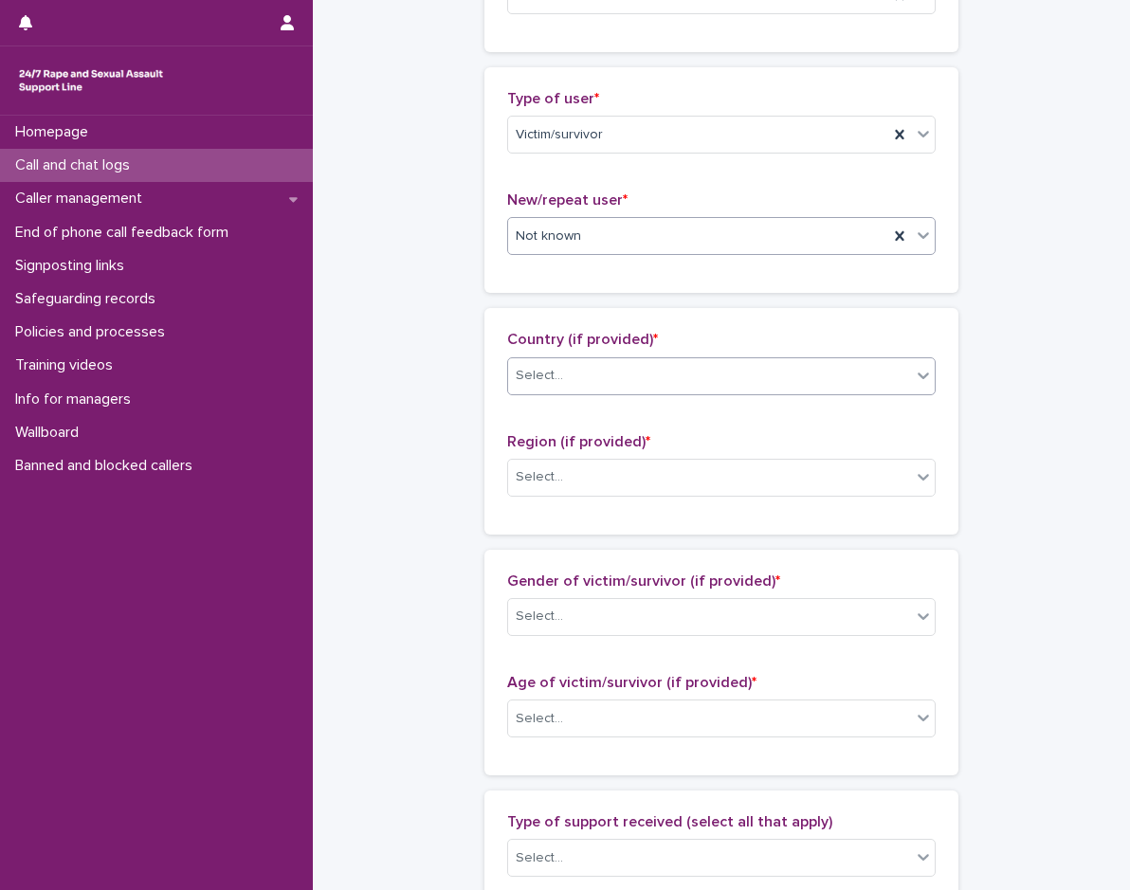
click at [552, 375] on div "Select..." at bounding box center [539, 376] width 47 height 20
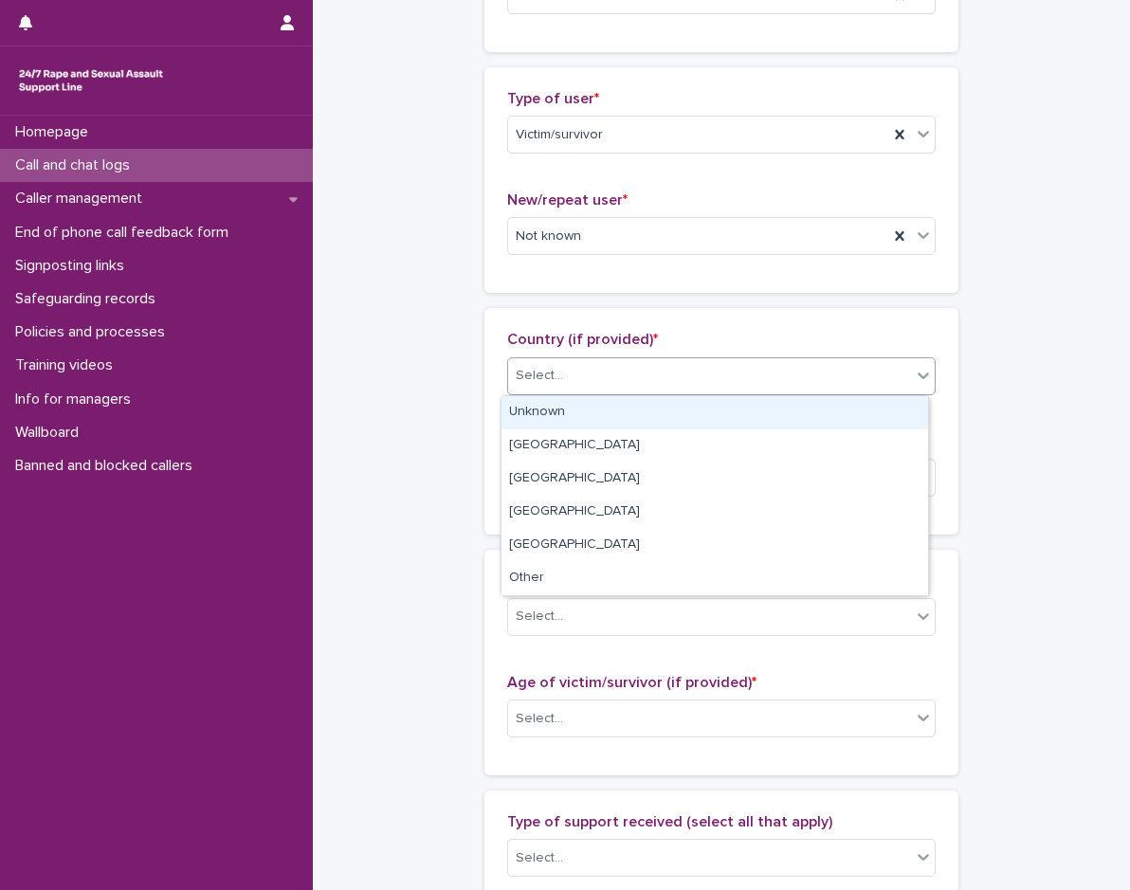
click at [552, 405] on div "Unknown" at bounding box center [715, 412] width 427 height 33
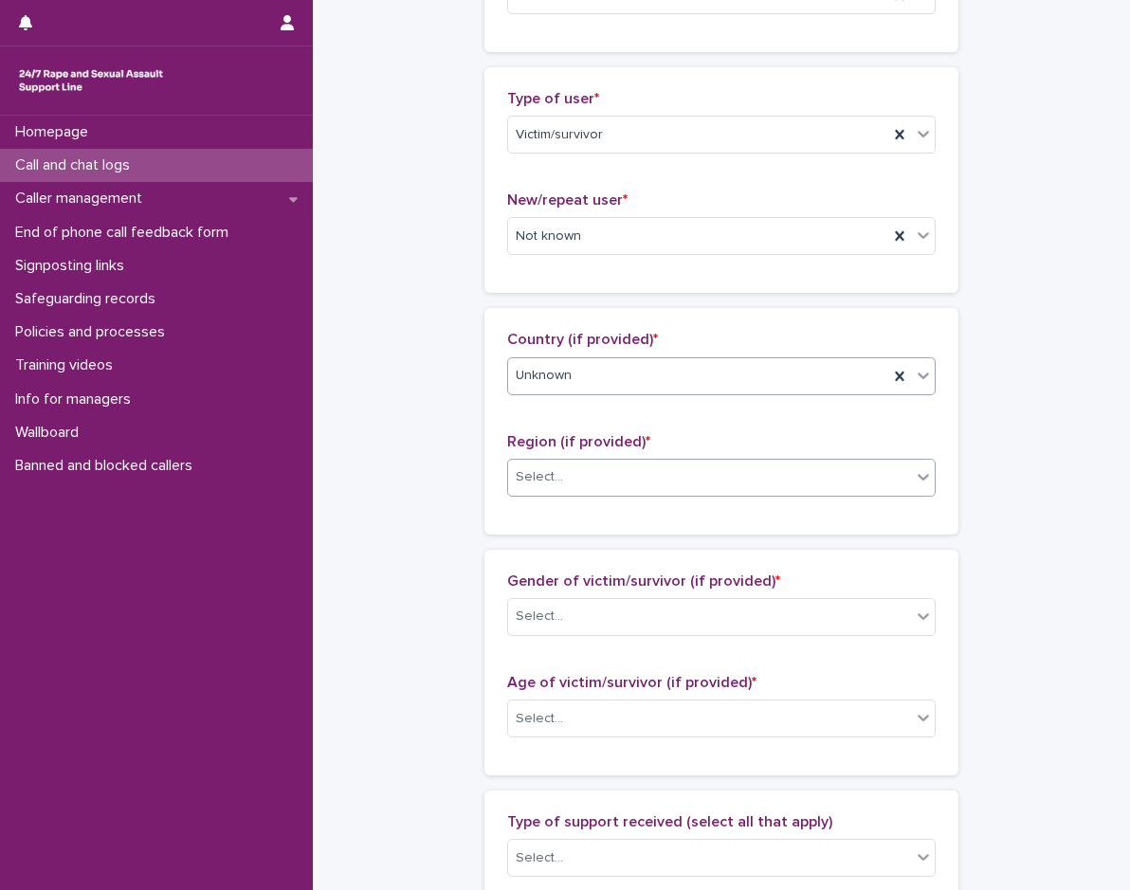
click at [540, 472] on div "Select..." at bounding box center [539, 477] width 47 height 20
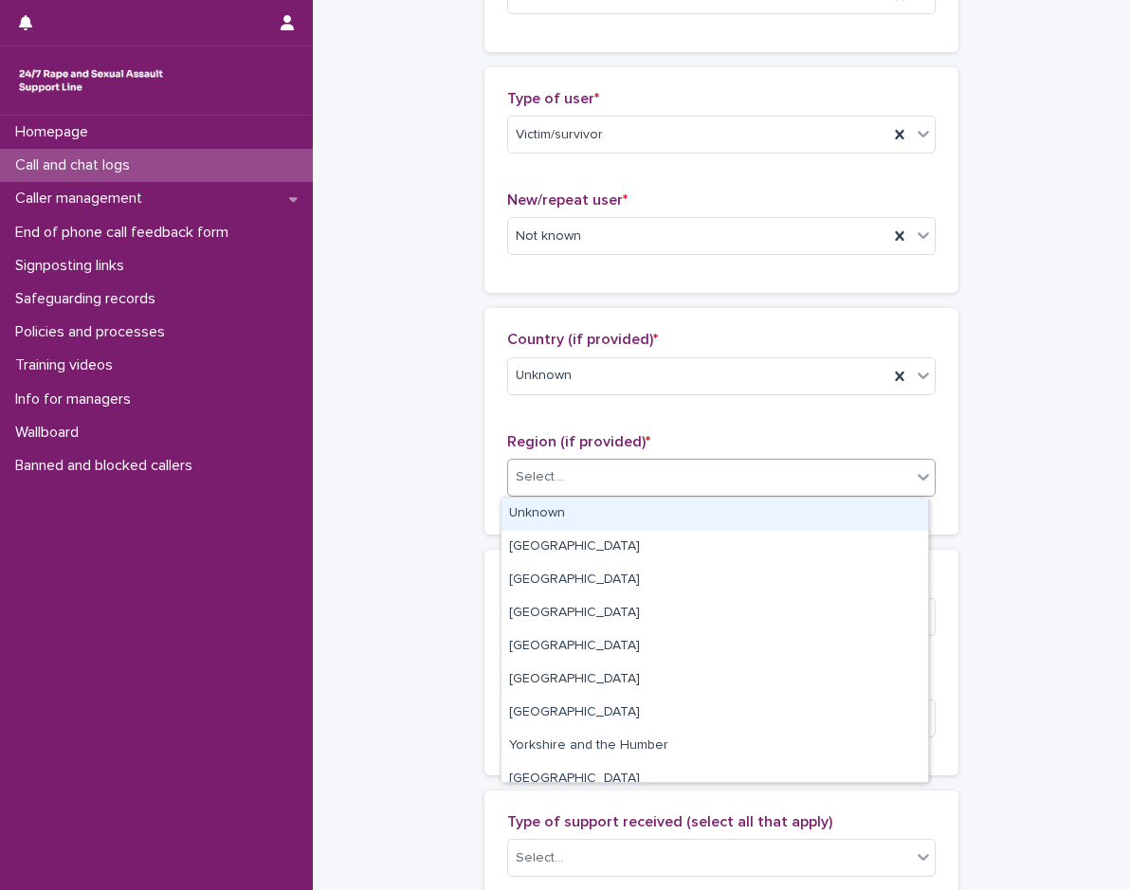
click at [536, 503] on div "Unknown" at bounding box center [715, 514] width 427 height 33
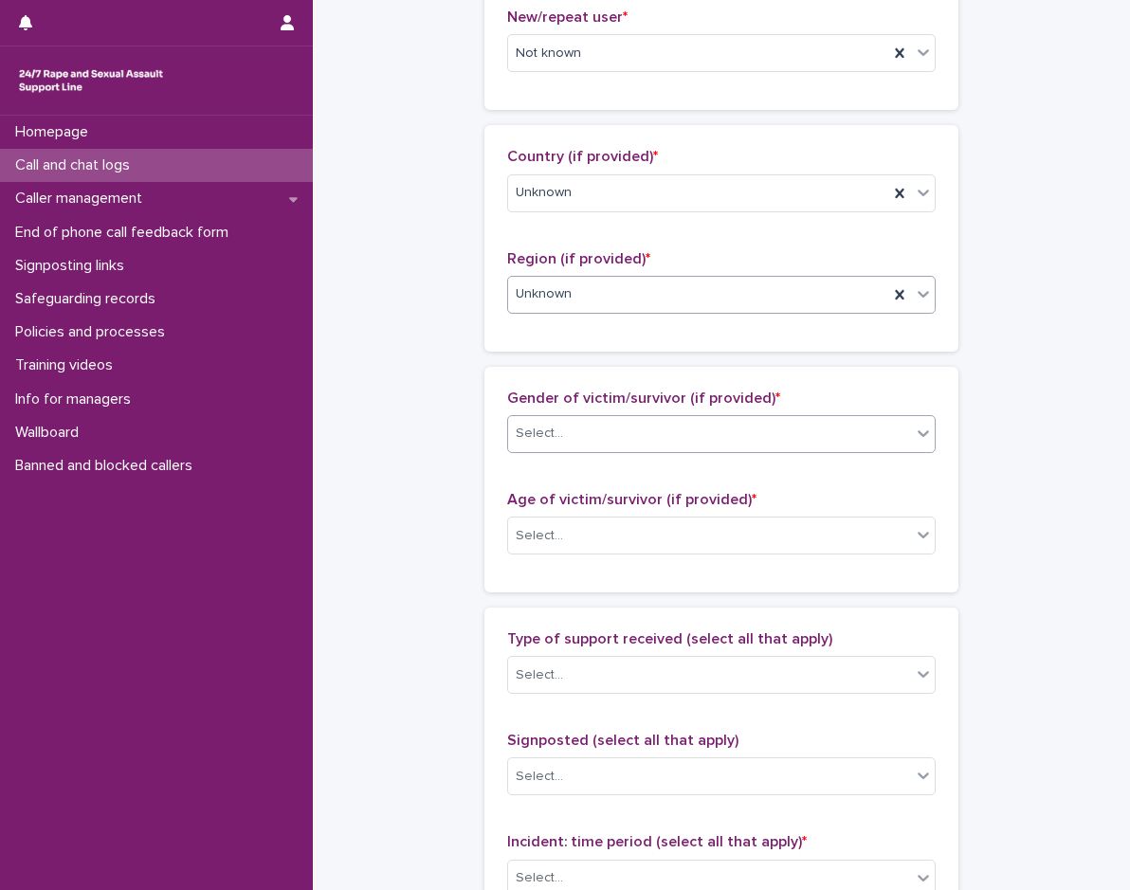
scroll to position [569, 0]
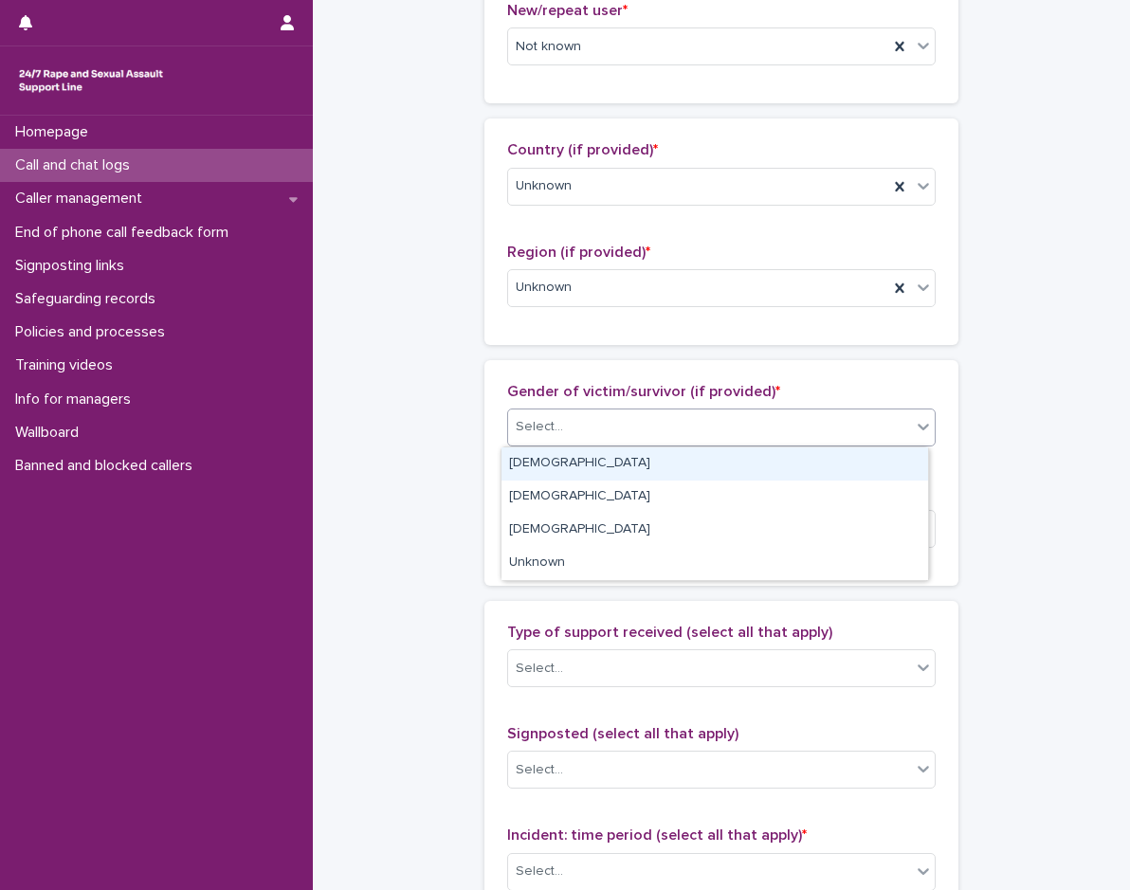
click at [542, 444] on div "Select..." at bounding box center [721, 428] width 429 height 38
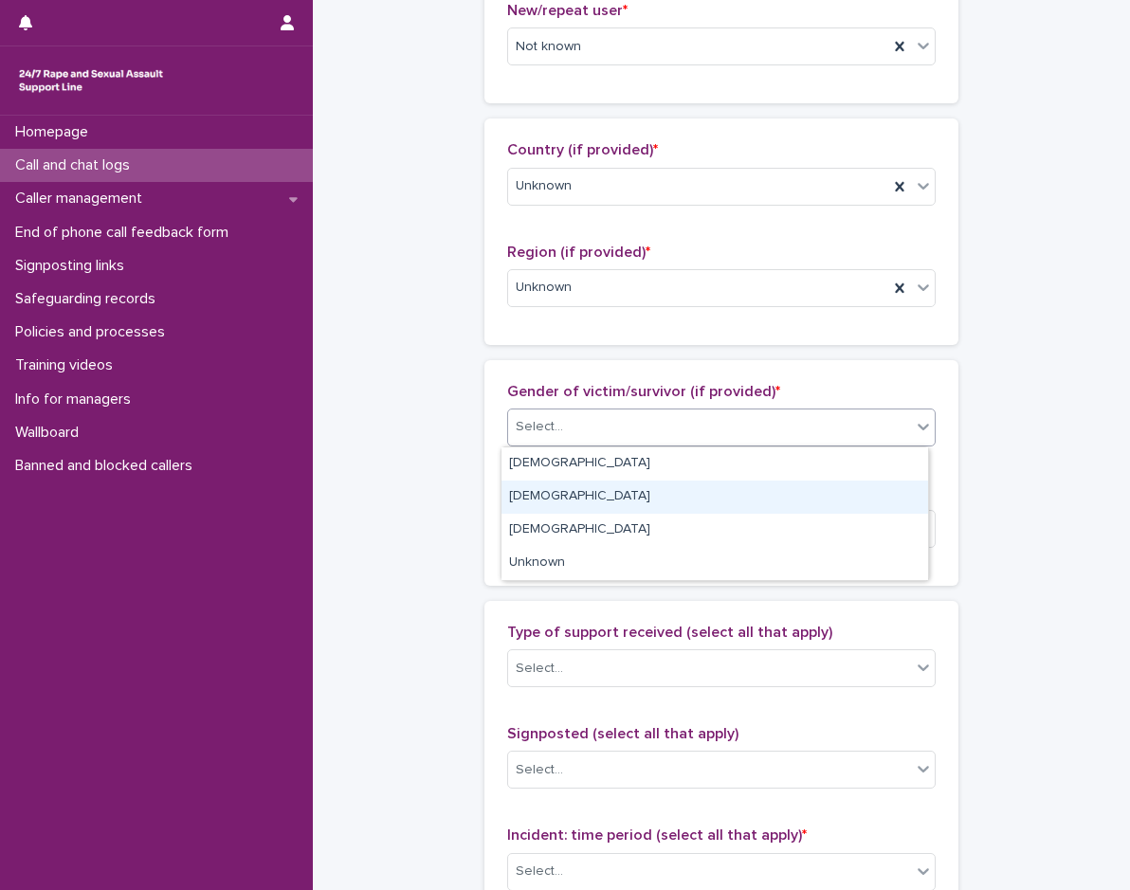
click at [536, 499] on div "[DEMOGRAPHIC_DATA]" at bounding box center [715, 497] width 427 height 33
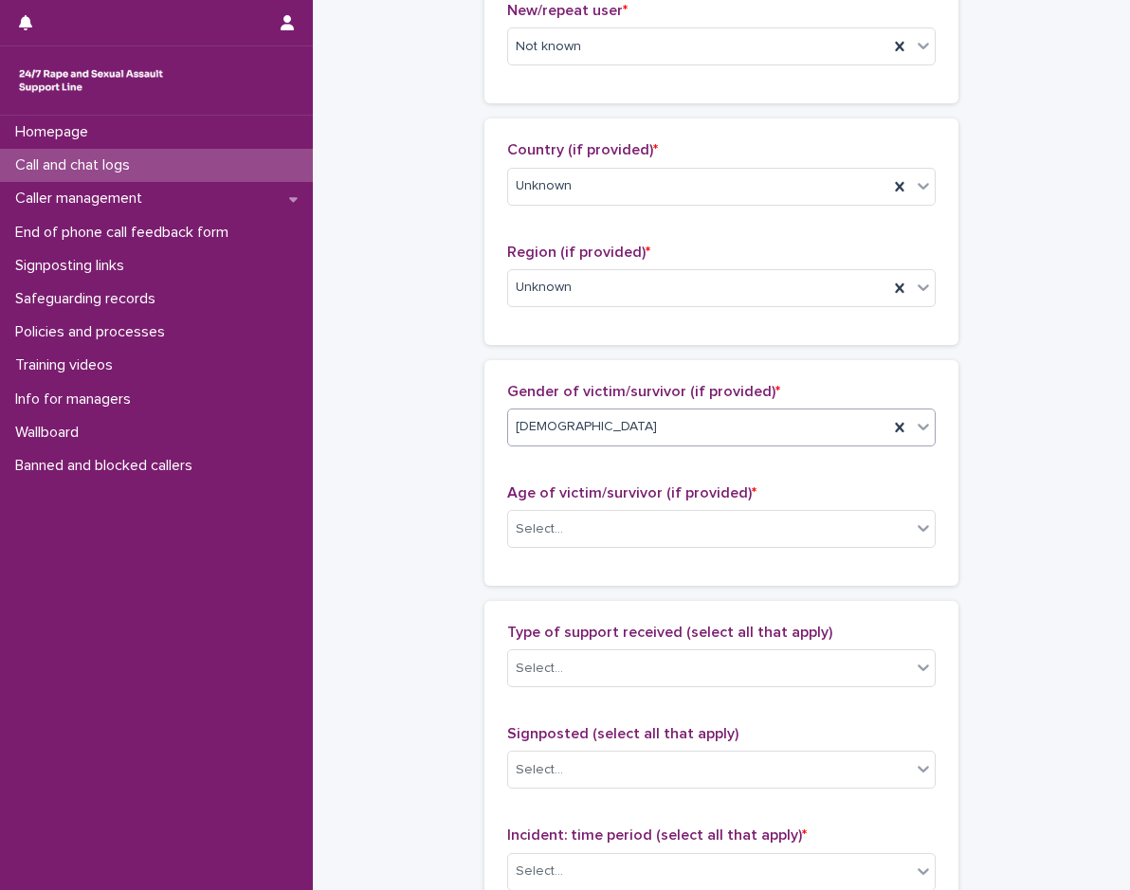
scroll to position [664, 0]
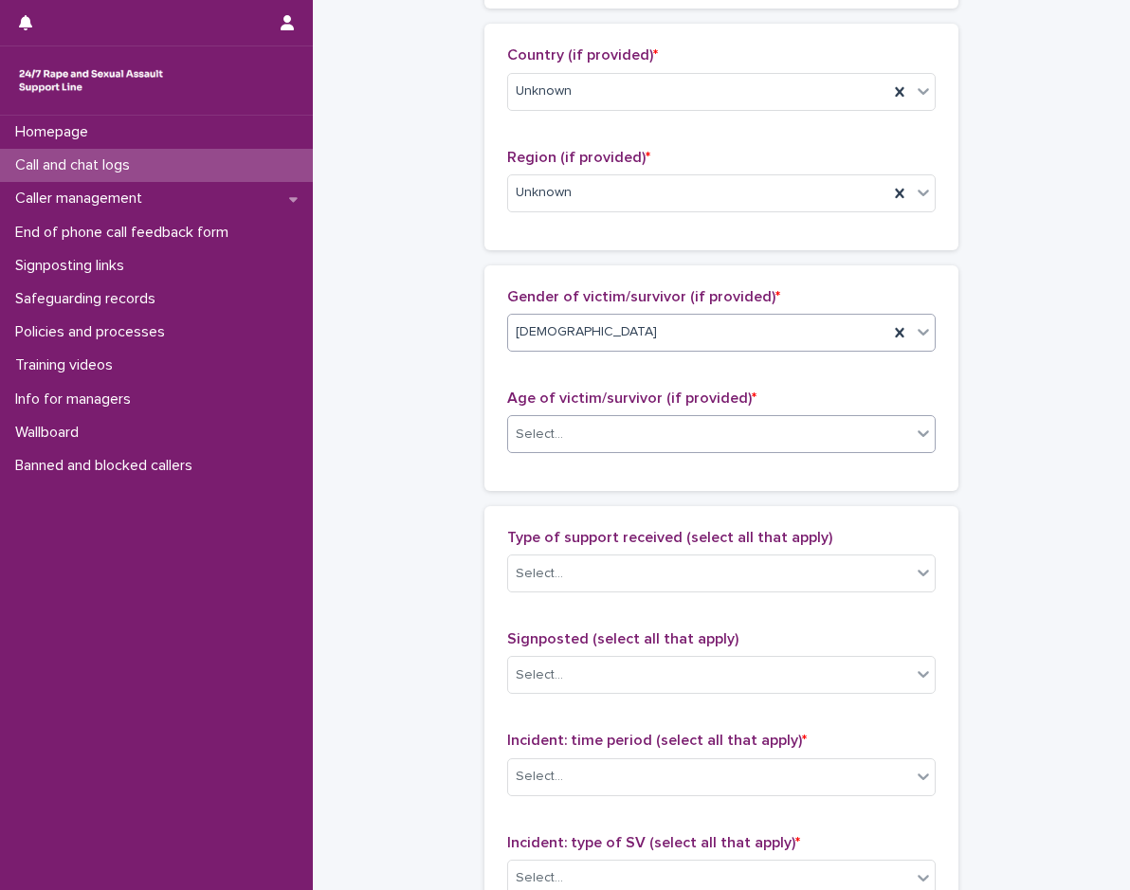
click at [536, 452] on div "Select..." at bounding box center [721, 434] width 429 height 38
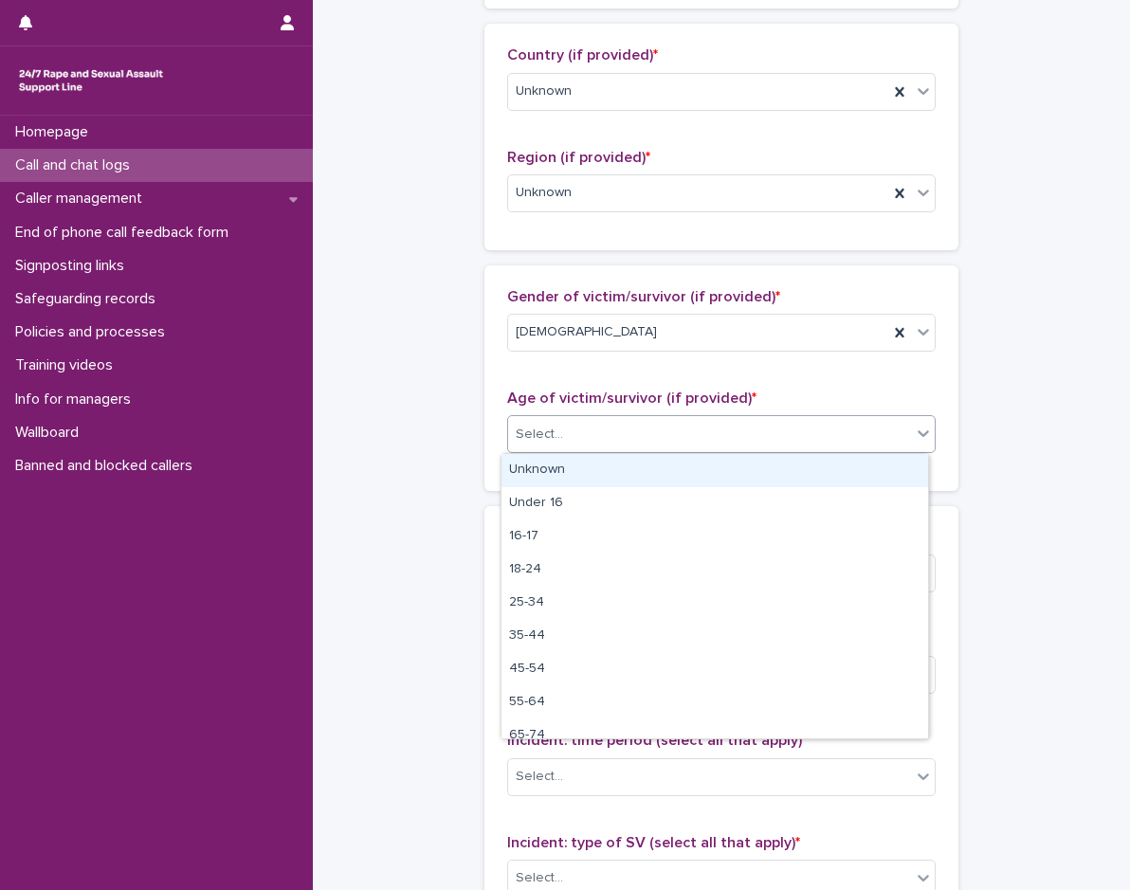
click at [536, 474] on div "Unknown" at bounding box center [715, 470] width 427 height 33
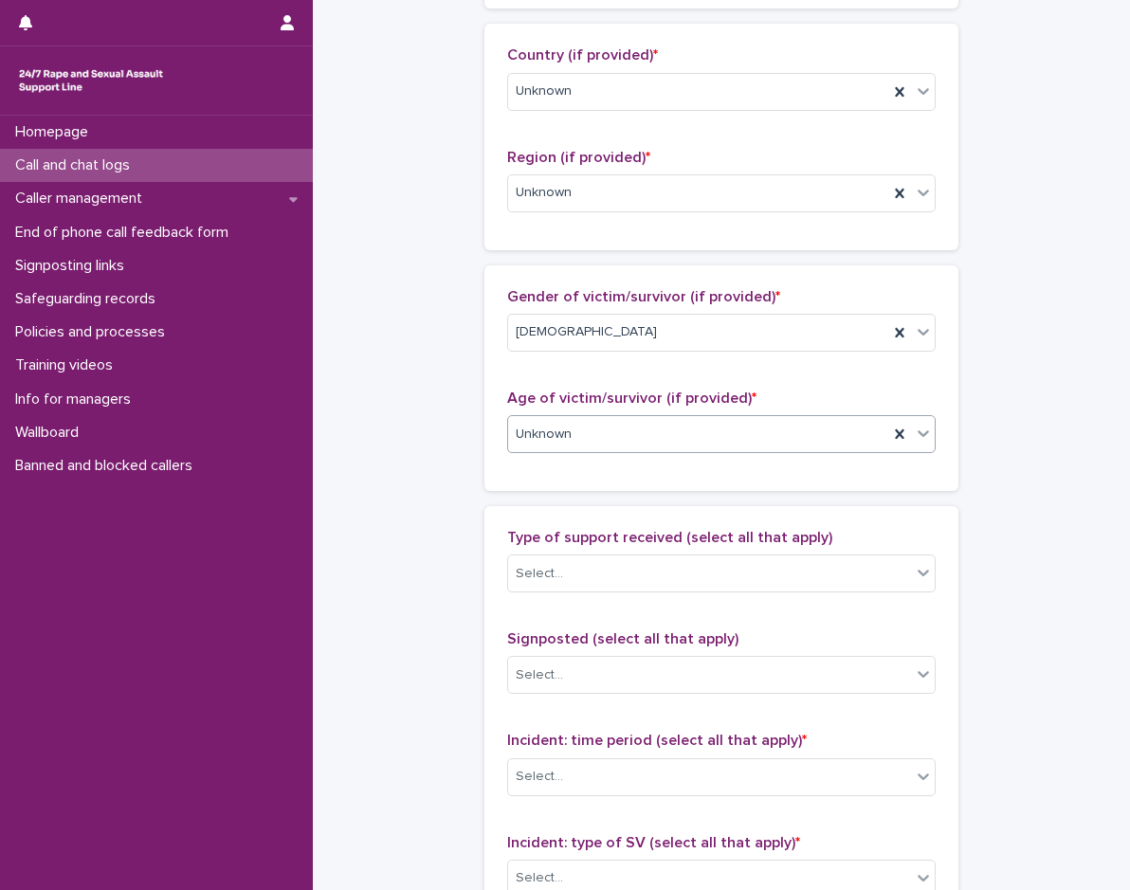
scroll to position [759, 0]
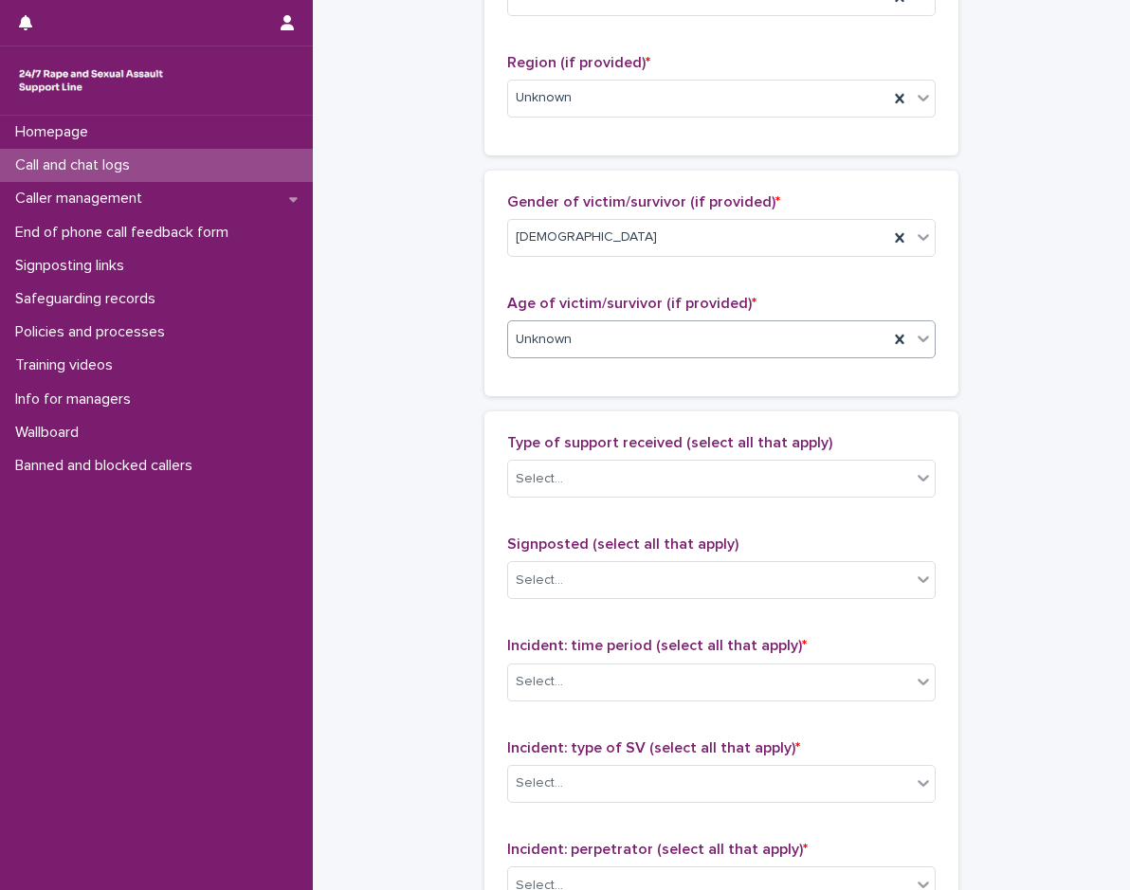
click at [544, 451] on p "Type of support received (select all that apply)" at bounding box center [721, 443] width 429 height 18
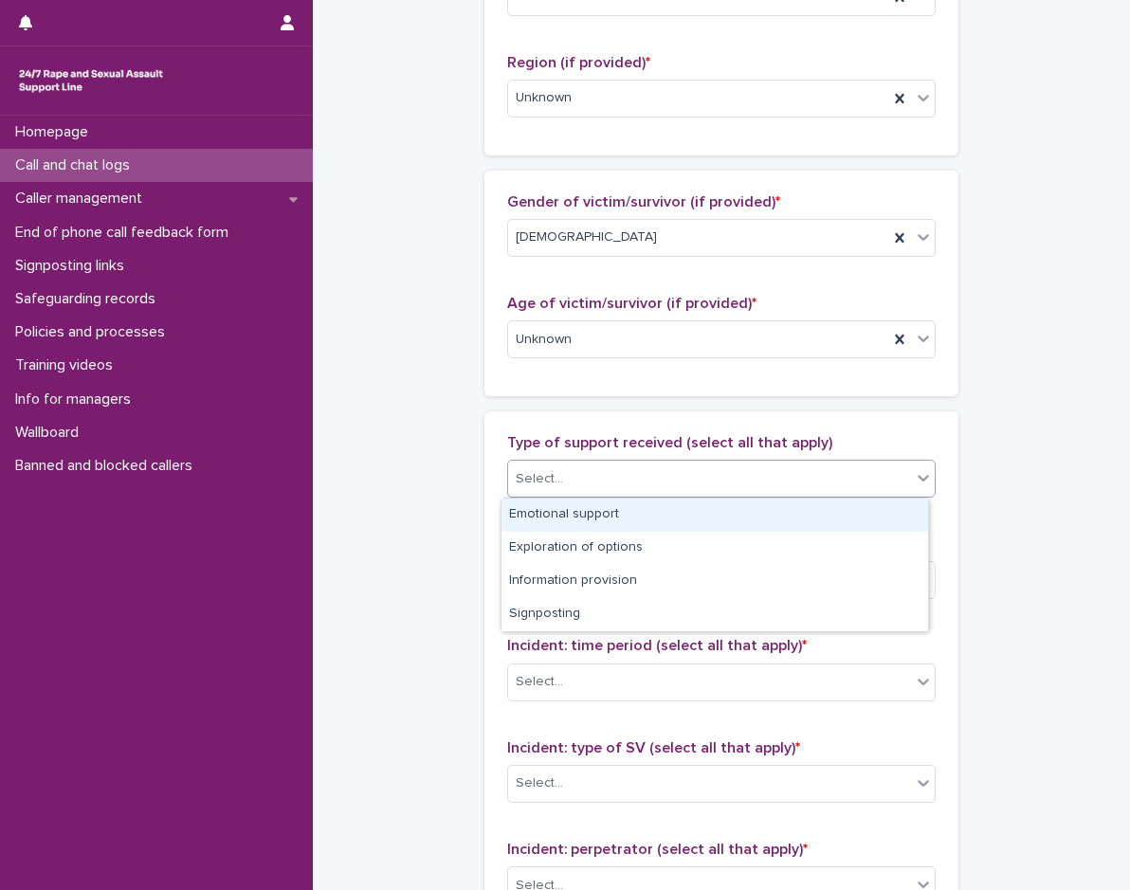
click at [540, 472] on div "Select..." at bounding box center [539, 479] width 47 height 20
click at [535, 509] on div "Emotional support" at bounding box center [715, 515] width 427 height 33
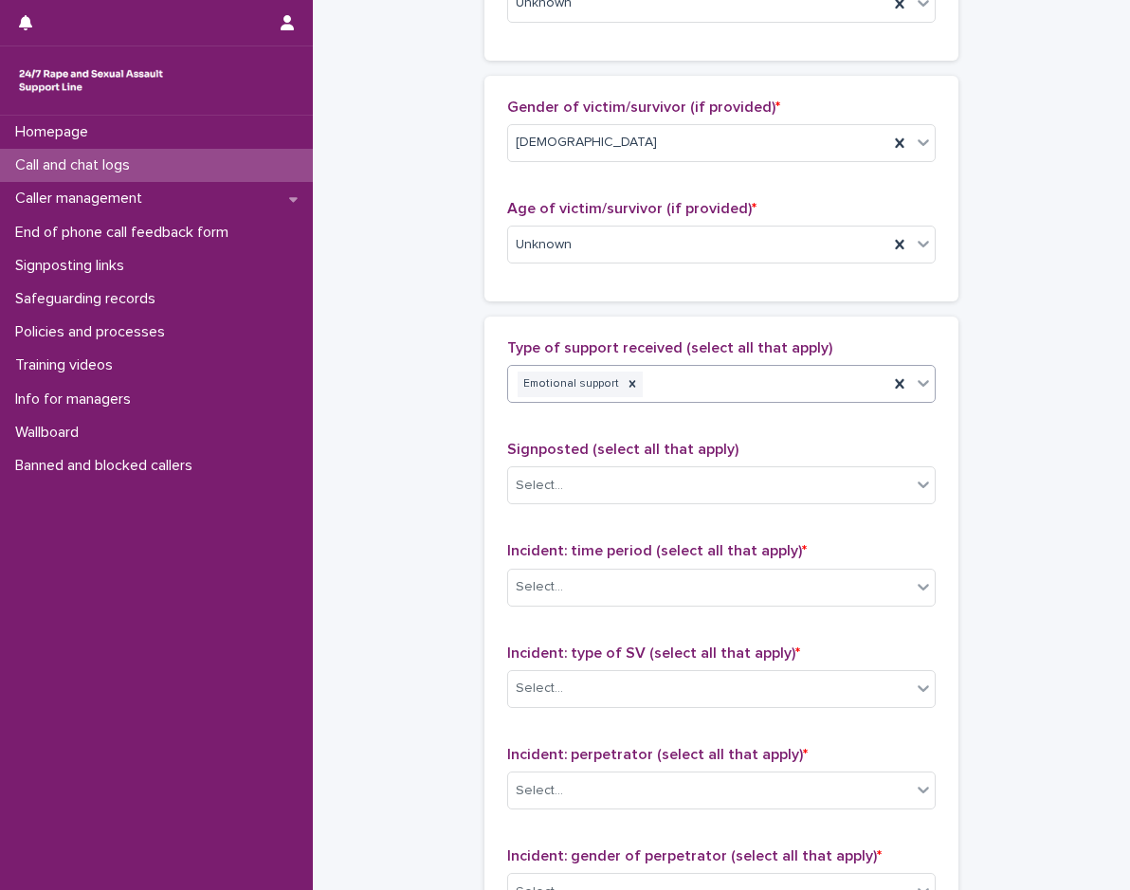
scroll to position [948, 0]
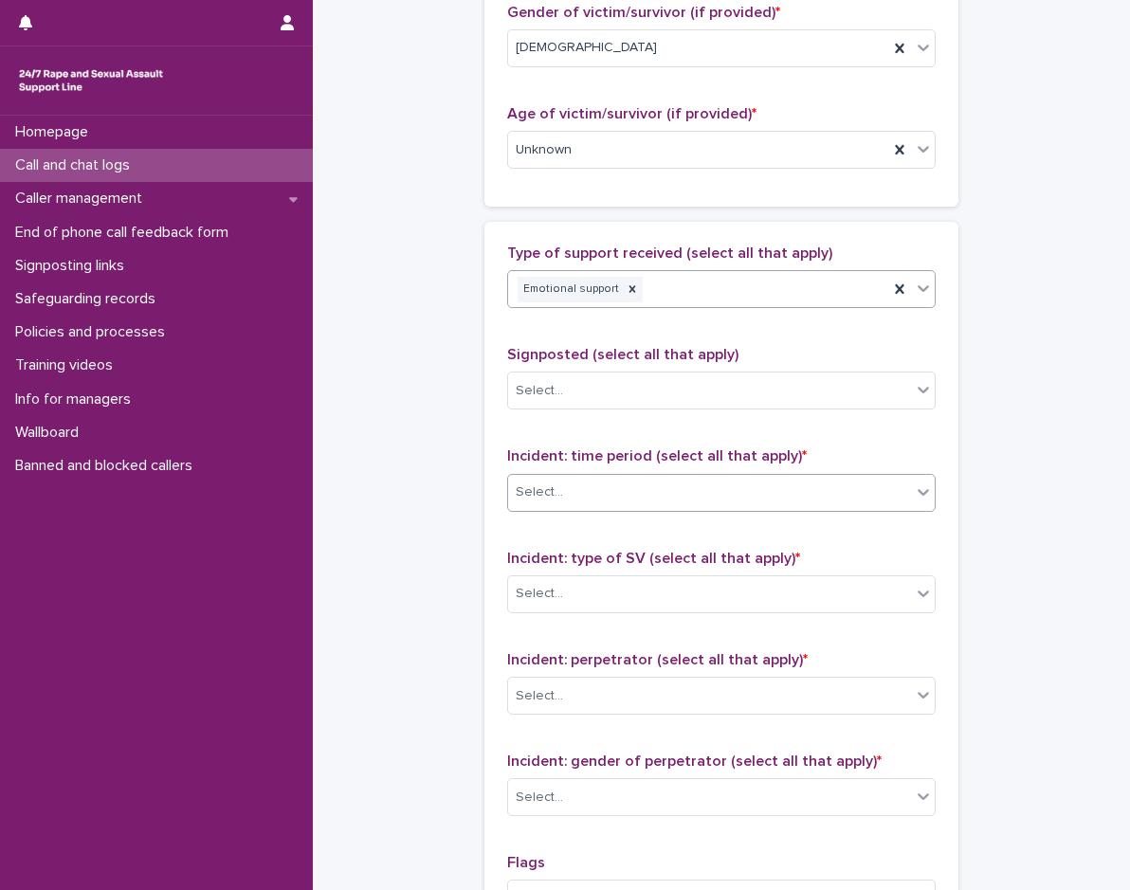
click at [610, 491] on div "Select..." at bounding box center [709, 492] width 403 height 31
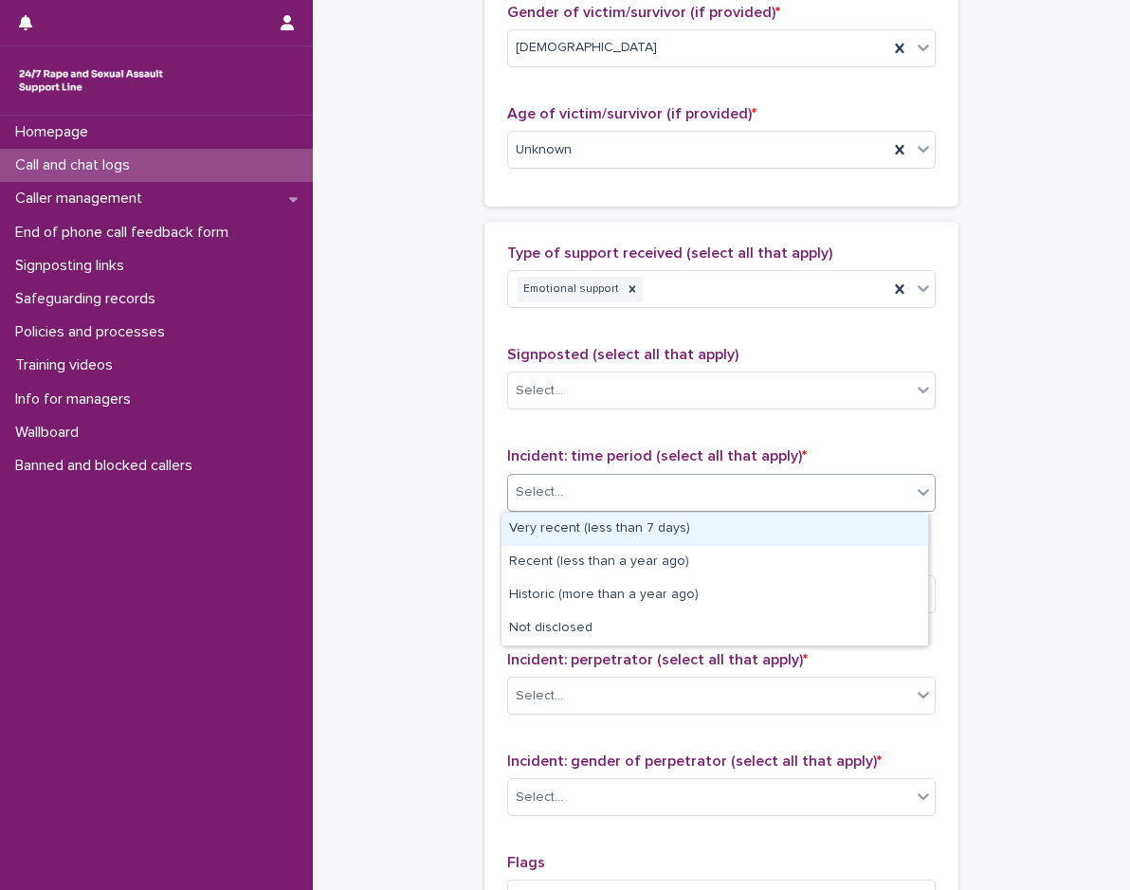
drag, startPoint x: 570, startPoint y: 584, endPoint x: 571, endPoint y: 521, distance: 62.6
click at [571, 521] on div "Very recent (less than 7 days)" at bounding box center [715, 529] width 427 height 33
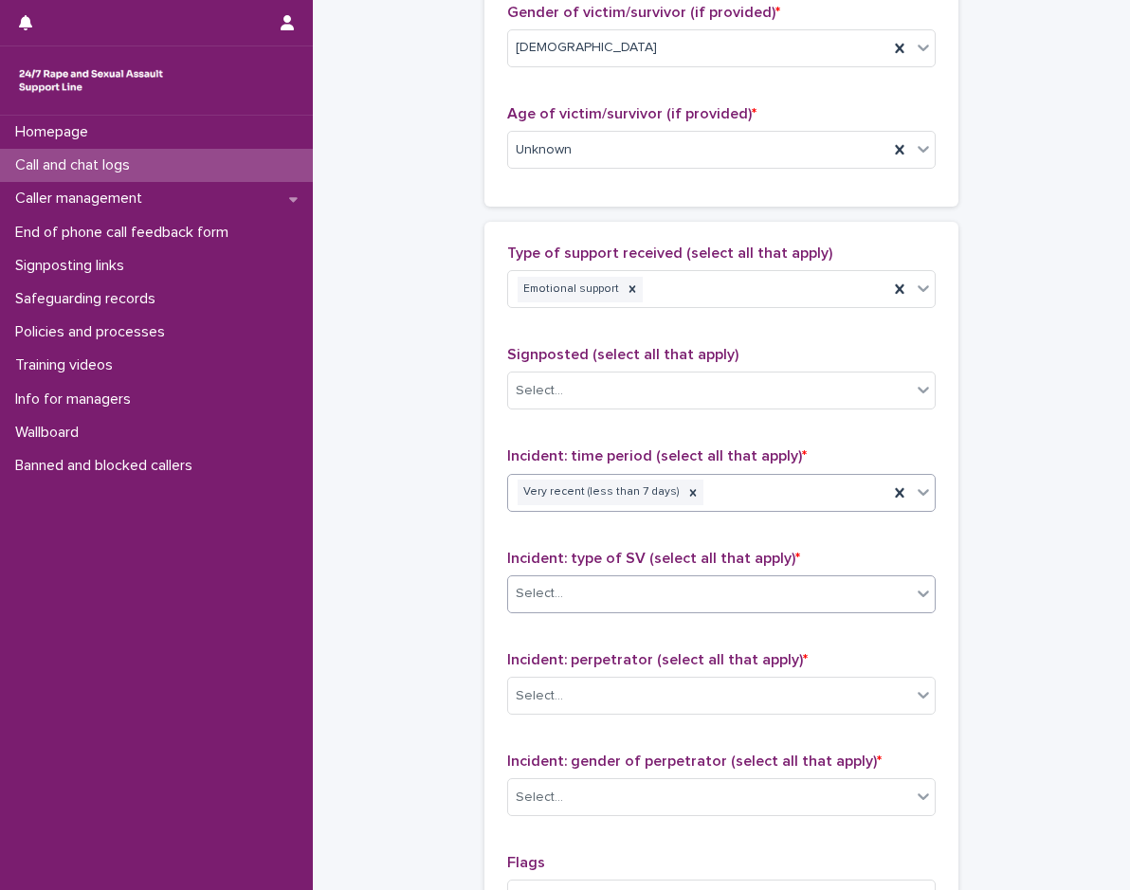
click at [550, 600] on div "Select..." at bounding box center [539, 594] width 47 height 20
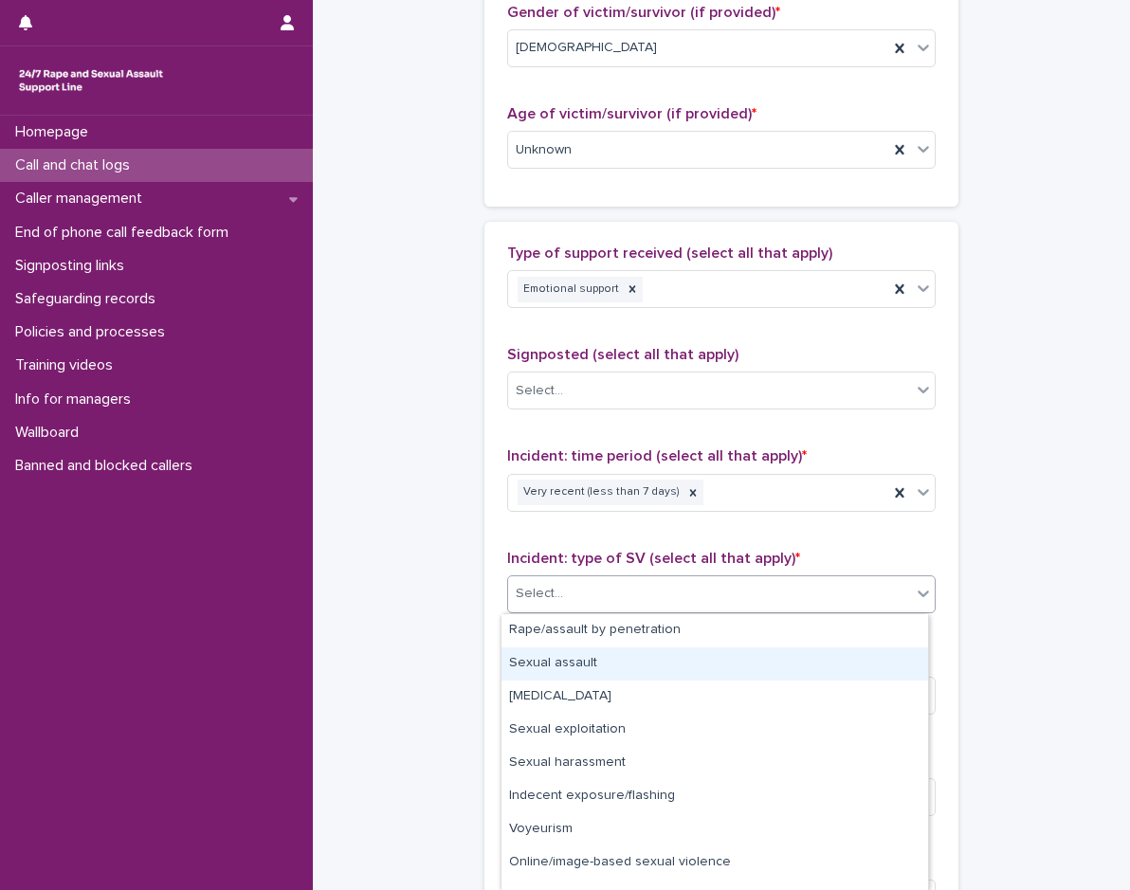
click at [548, 677] on div "Sexual assault" at bounding box center [715, 664] width 427 height 33
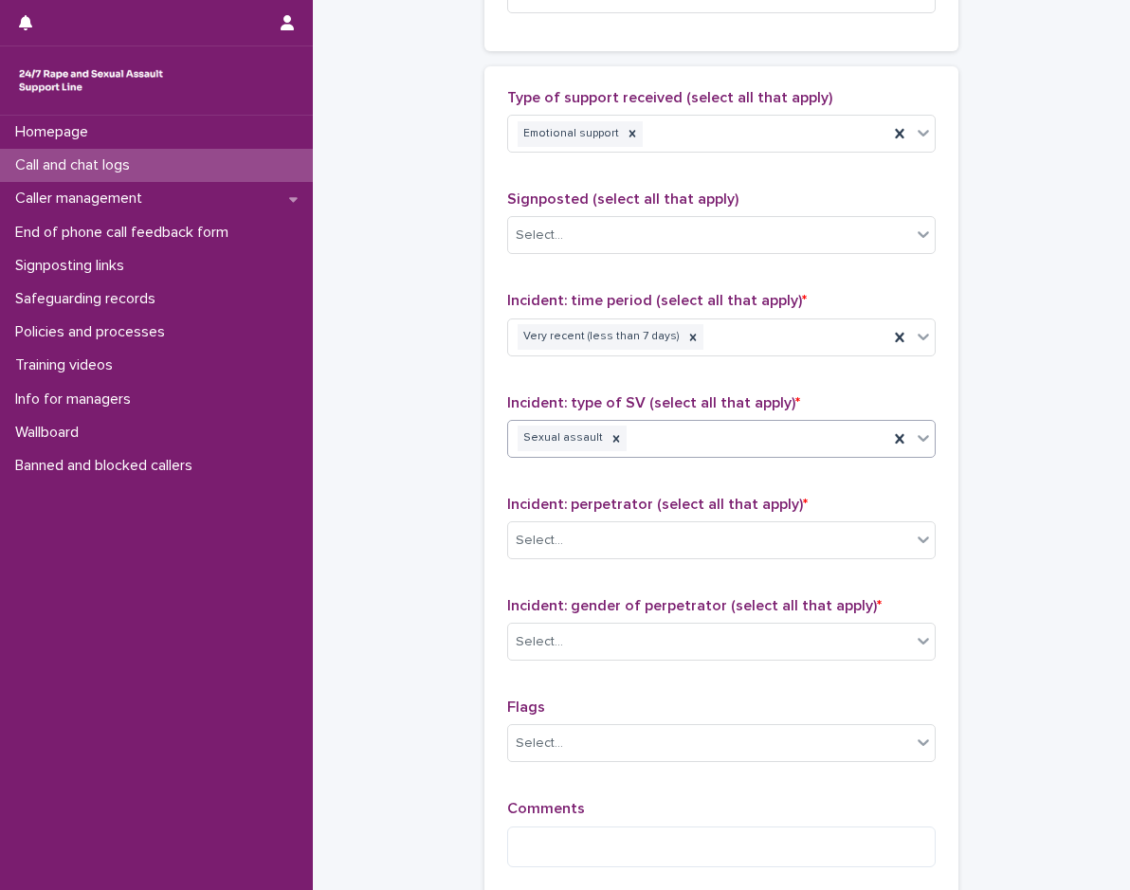
scroll to position [1138, 0]
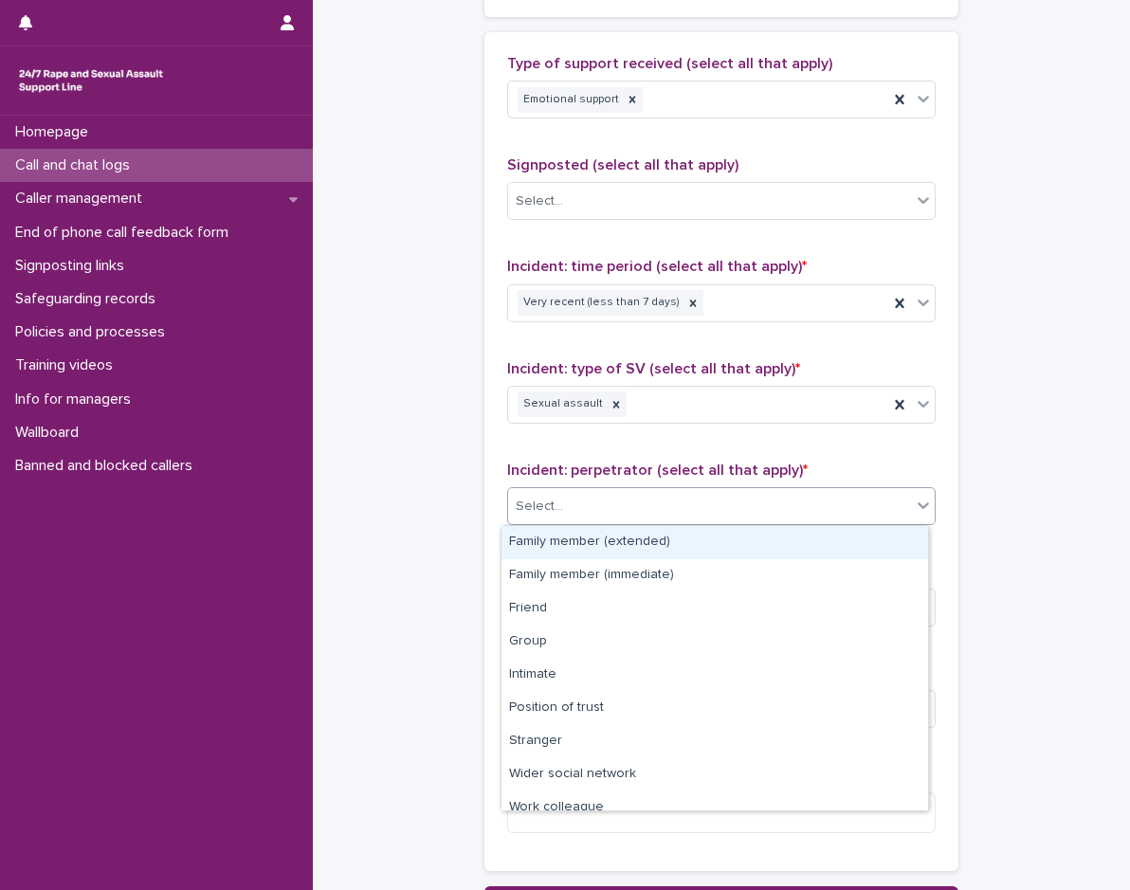
click at [582, 514] on div "Select..." at bounding box center [709, 506] width 403 height 31
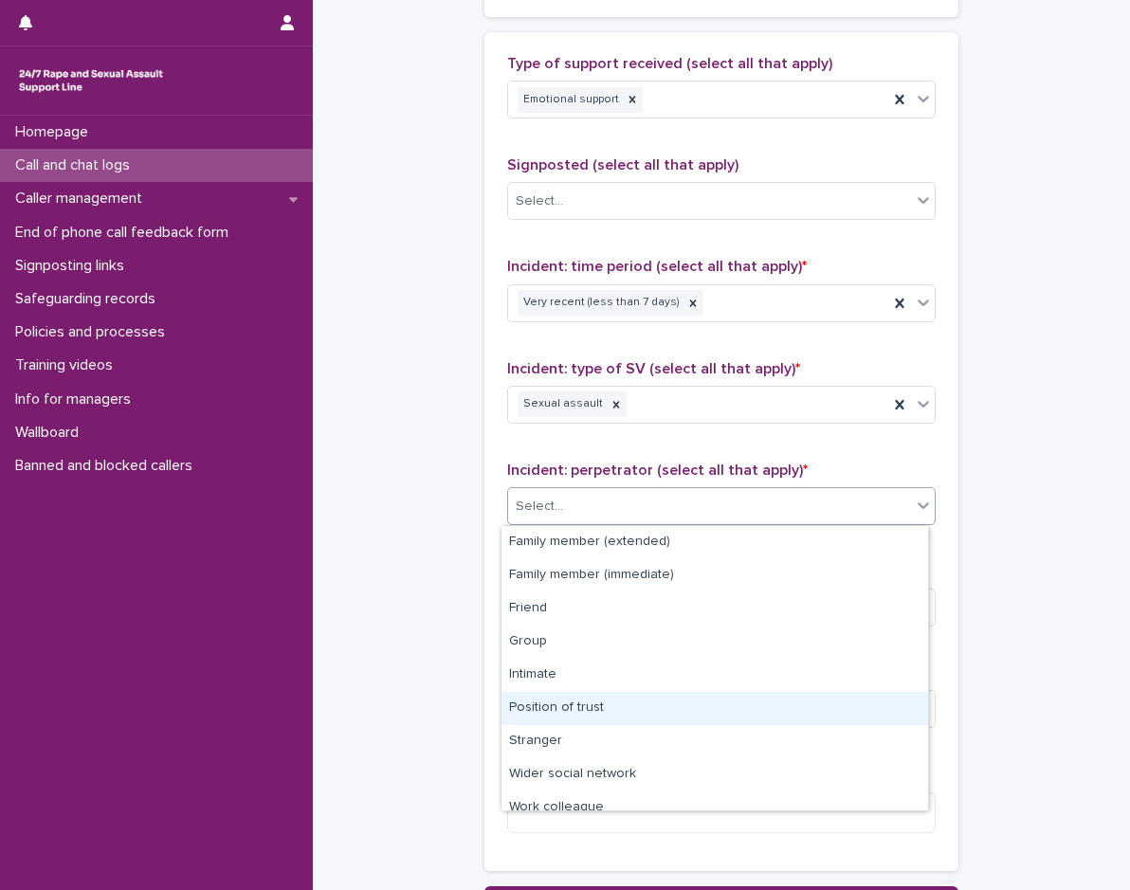
drag, startPoint x: 569, startPoint y: 726, endPoint x: 570, endPoint y: 715, distance: 11.4
click at [570, 715] on div "Position of trust" at bounding box center [715, 708] width 427 height 33
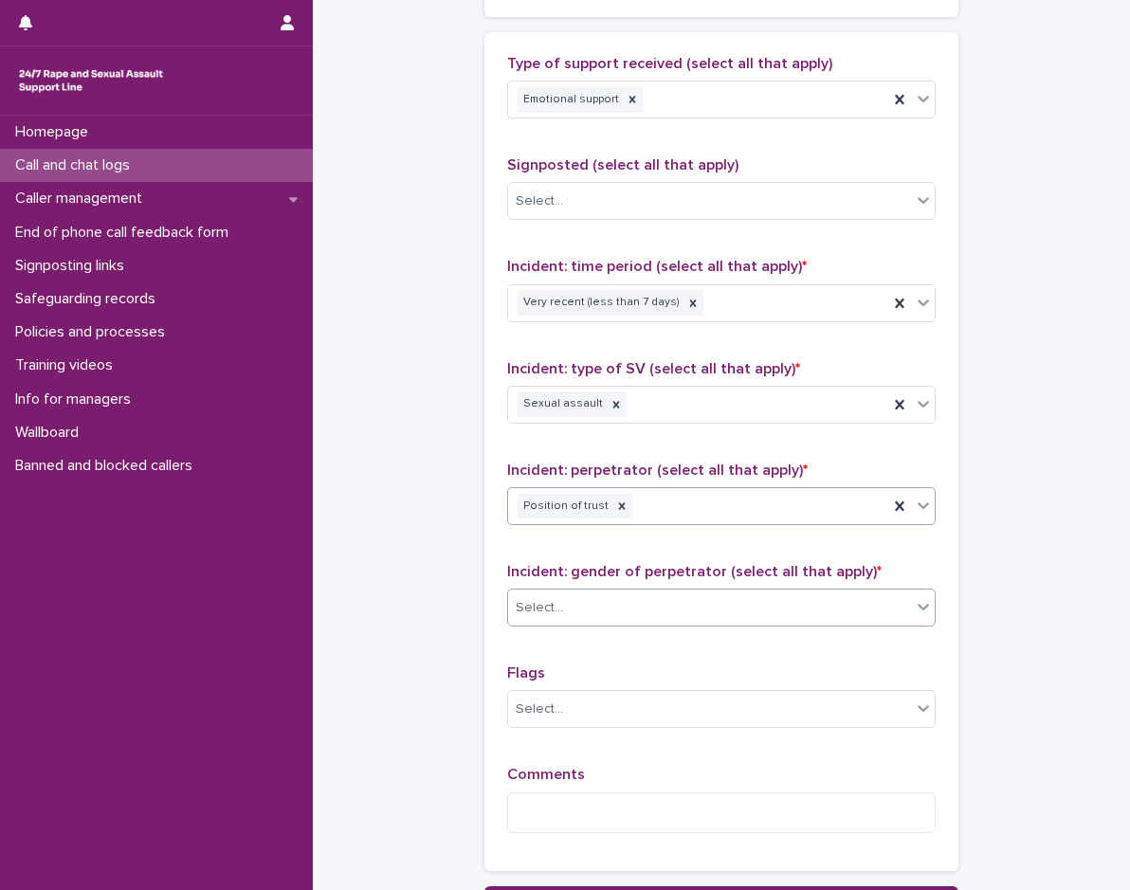
click at [565, 609] on div "Select..." at bounding box center [709, 608] width 403 height 31
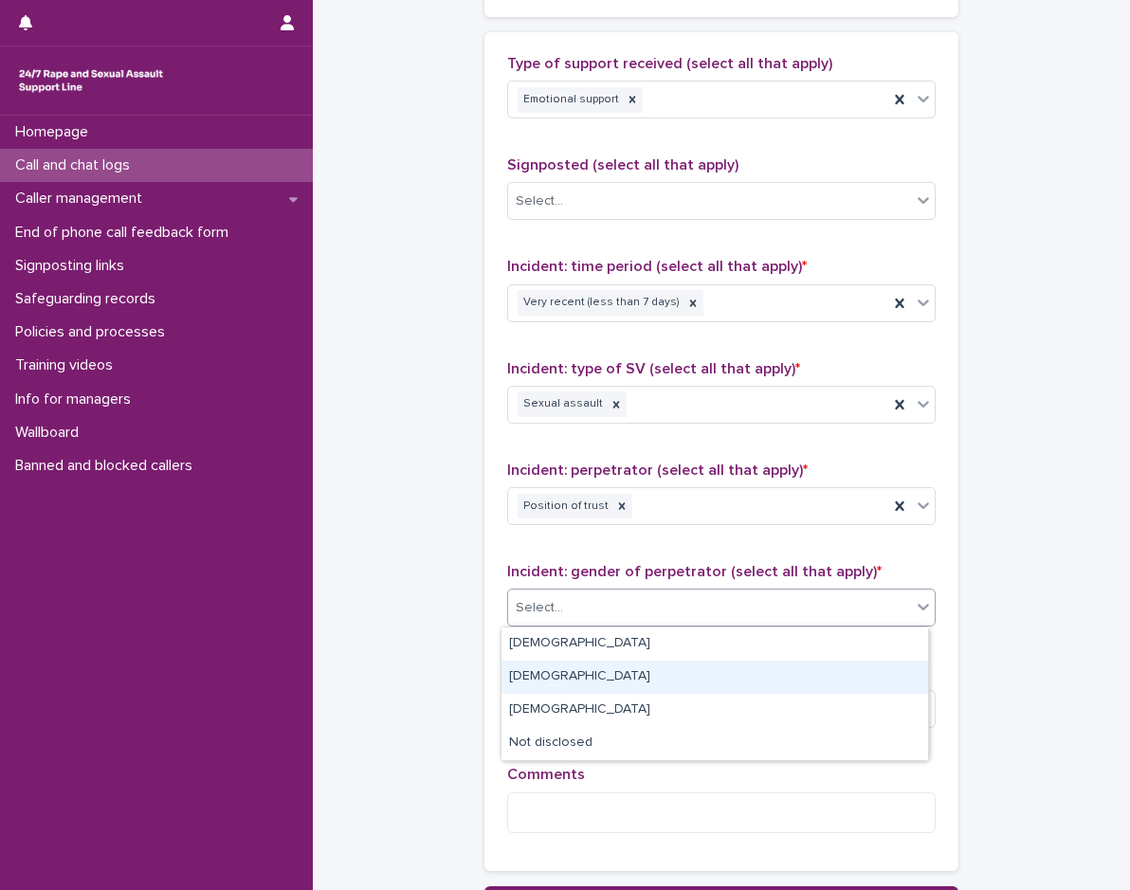
click at [546, 671] on div "[DEMOGRAPHIC_DATA]" at bounding box center [715, 677] width 427 height 33
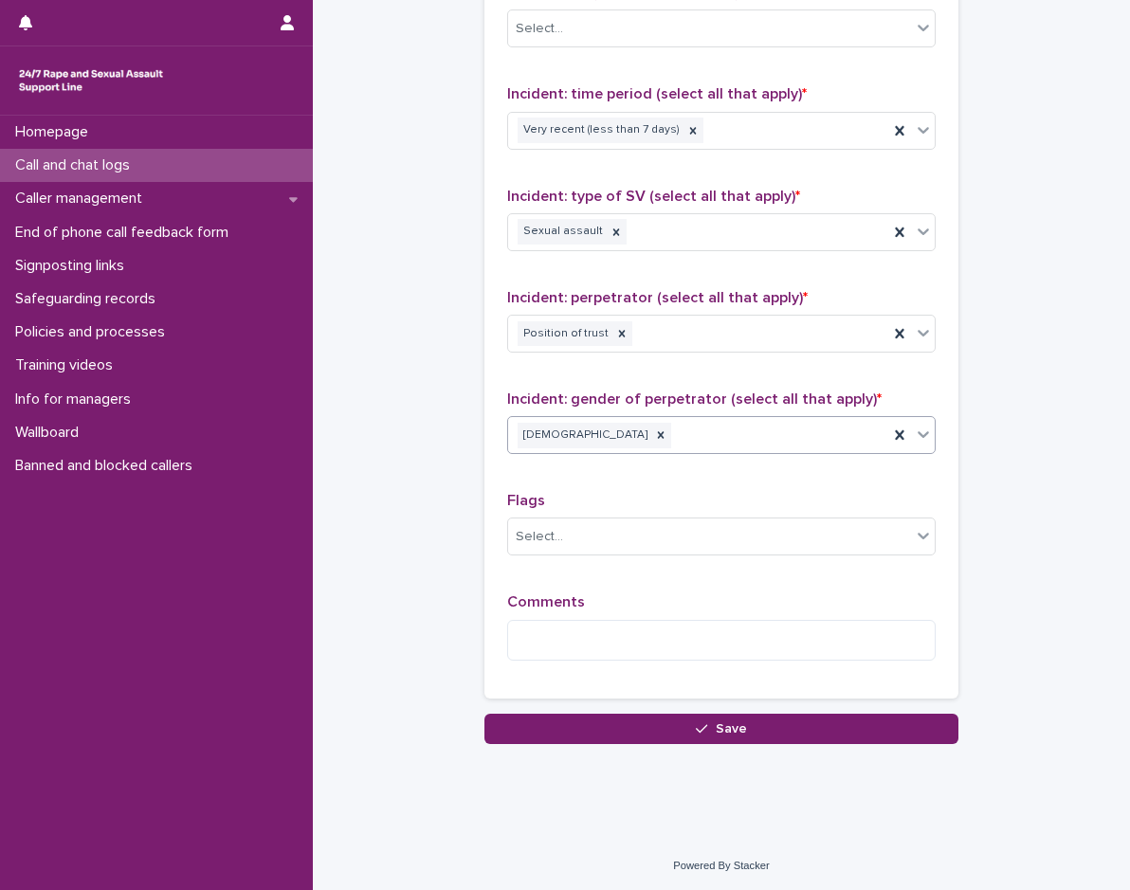
scroll to position [1312, 0]
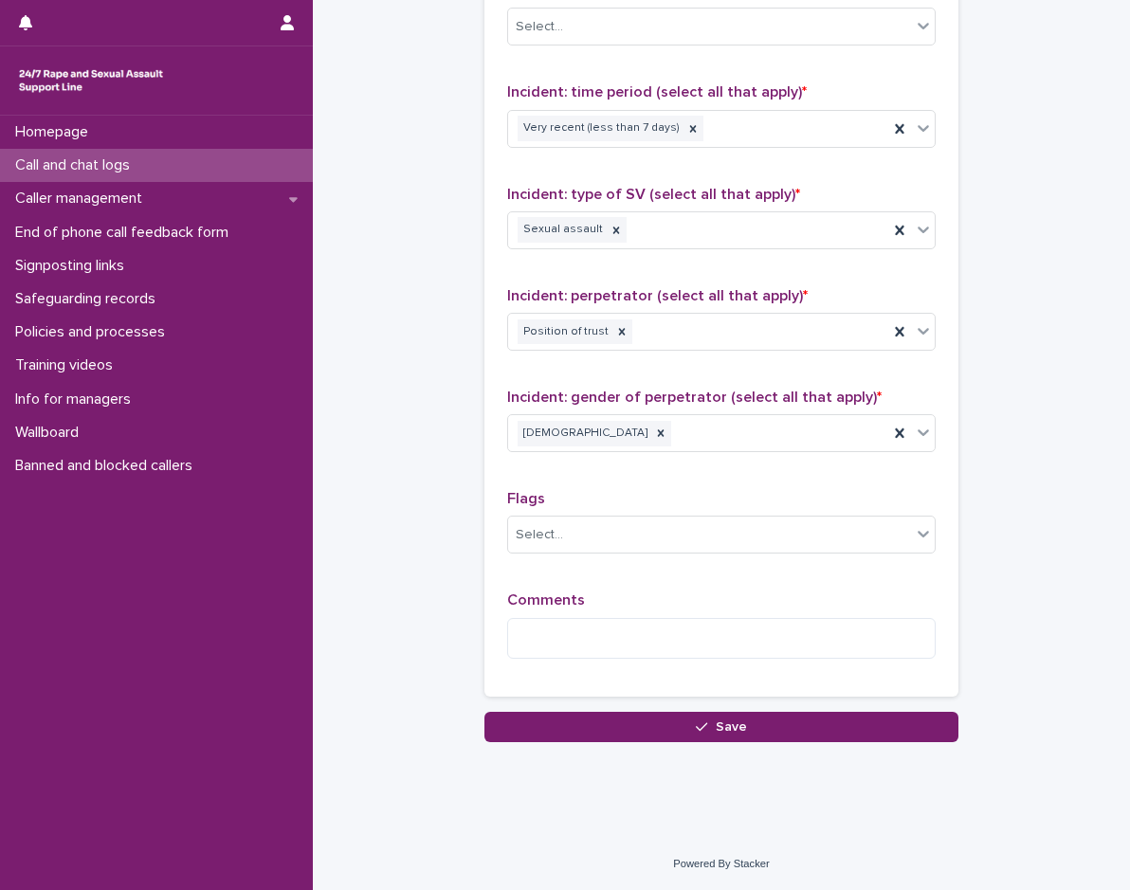
click at [558, 661] on div "Comments" at bounding box center [721, 633] width 429 height 82
click at [557, 631] on textarea at bounding box center [721, 638] width 429 height 41
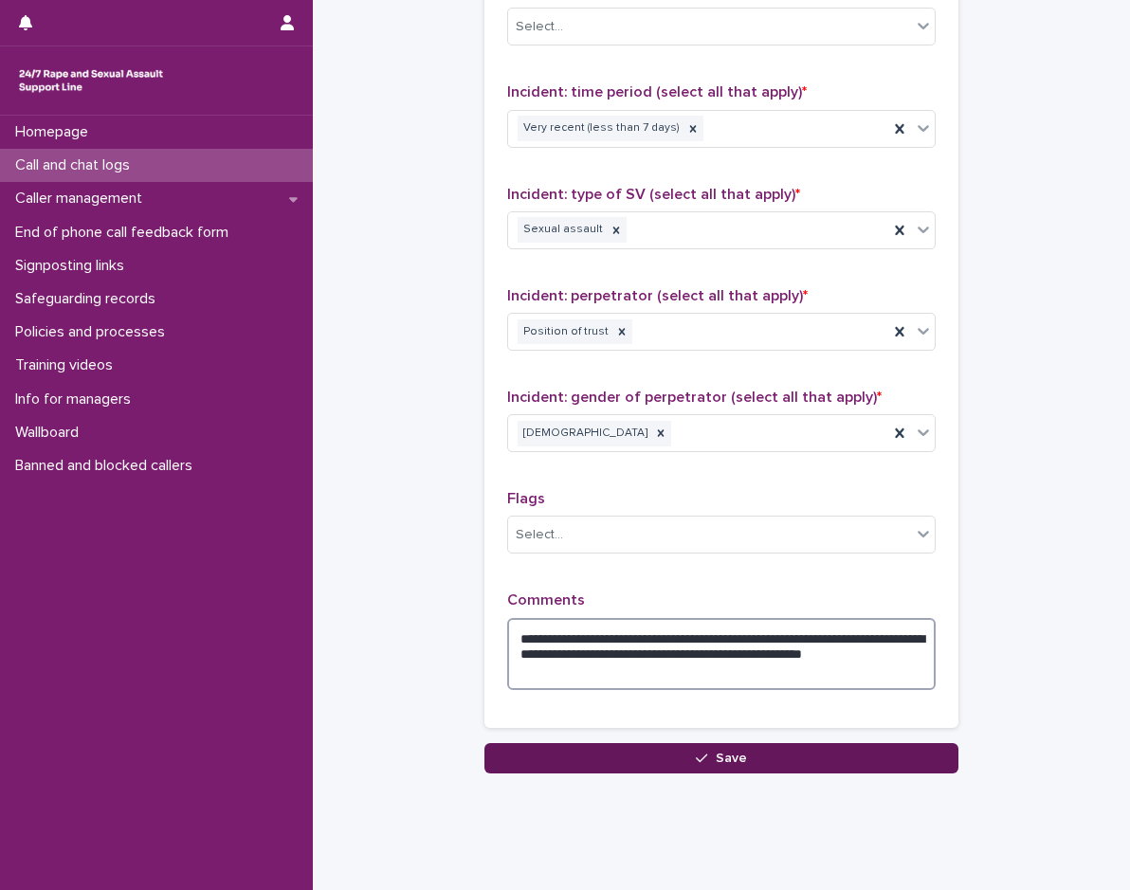
type textarea "**********"
click at [841, 765] on button "Save" at bounding box center [721, 758] width 474 height 30
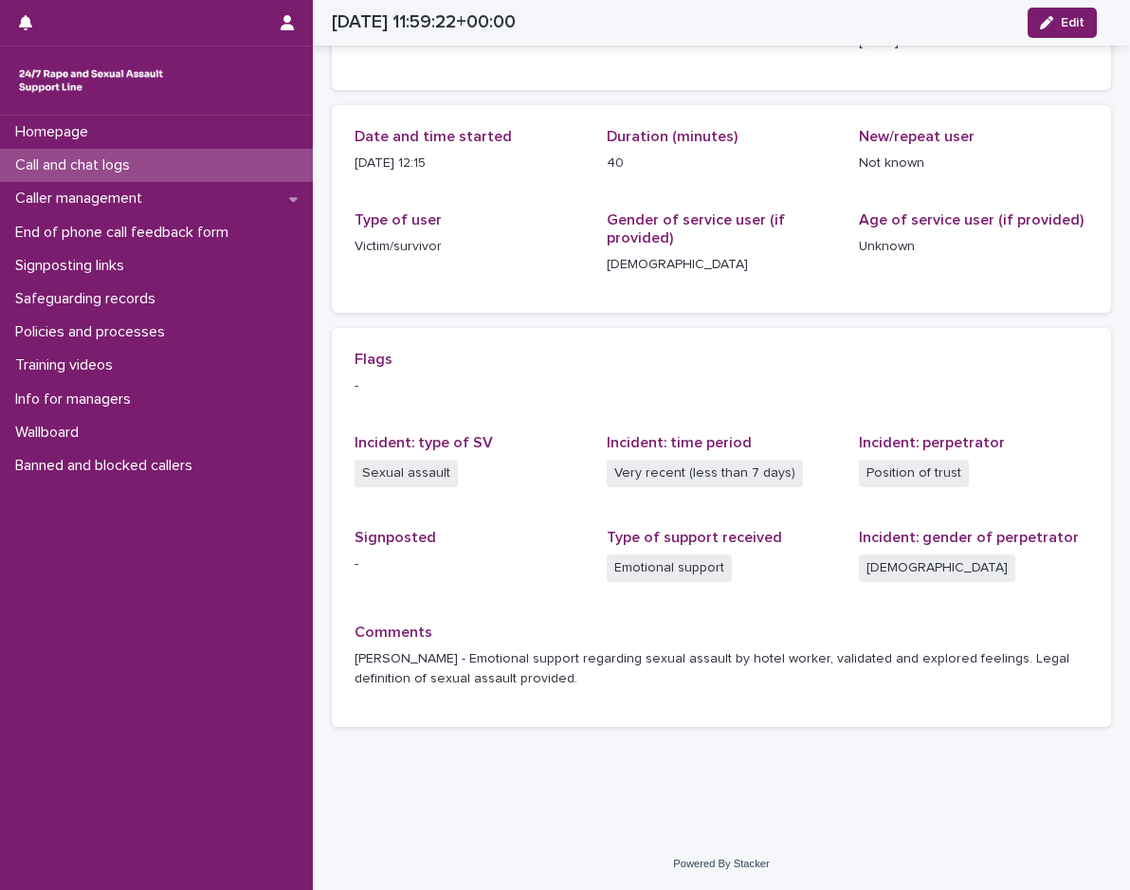
scroll to position [155, 0]
